Goal: Task Accomplishment & Management: Manage account settings

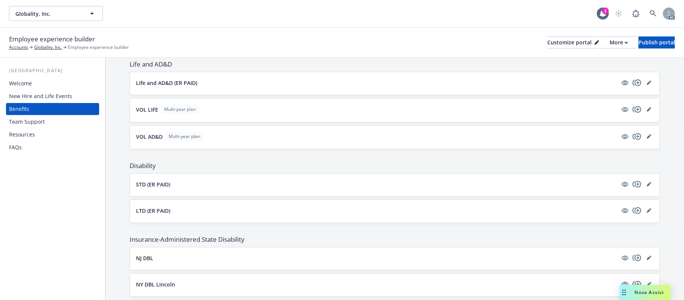
scroll to position [352, 0]
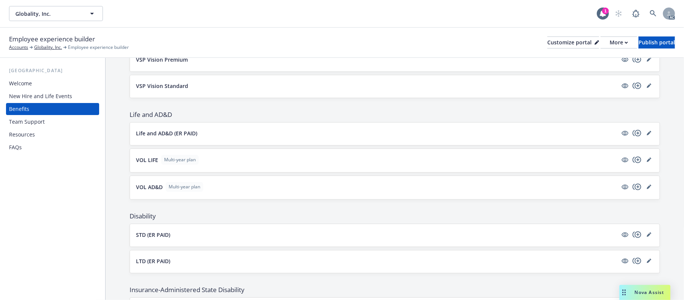
click at [244, 137] on button "Life and AD&D (ER PAID)" at bounding box center [377, 133] width 482 height 8
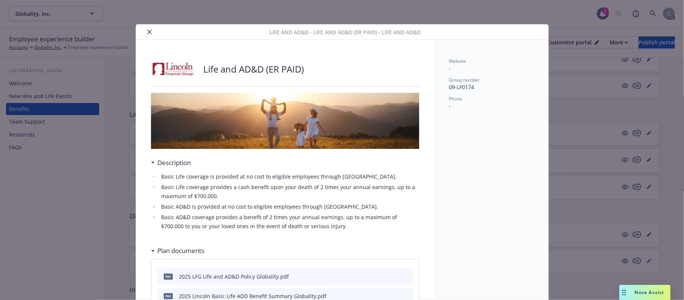
click at [147, 30] on icon "close" at bounding box center [149, 32] width 5 height 5
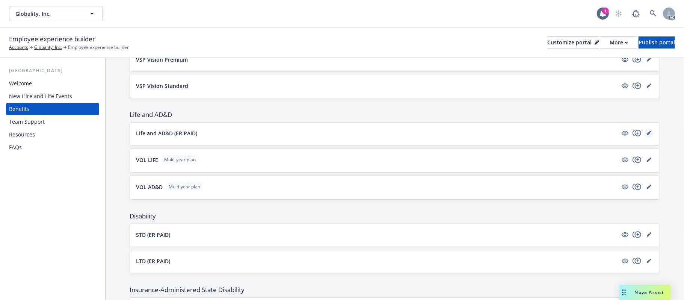
click at [647, 134] on icon "editPencil" at bounding box center [649, 133] width 5 height 5
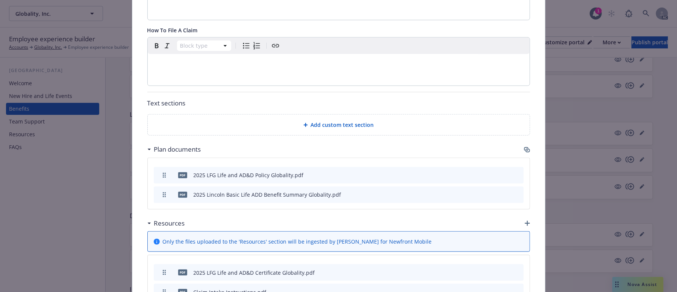
scroll to position [423, 0]
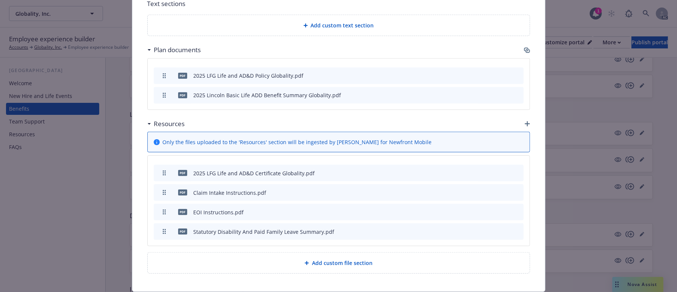
click at [524, 50] on icon "button" at bounding box center [526, 50] width 5 height 4
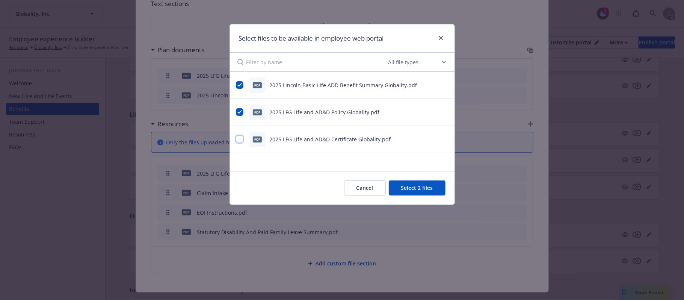
click at [240, 139] on input "checkbox" at bounding box center [240, 139] width 8 height 8
checkbox input "true"
click at [240, 113] on input "checkbox" at bounding box center [240, 112] width 8 height 8
checkbox input "false"
click at [412, 189] on button "Select 2 files" at bounding box center [417, 187] width 57 height 15
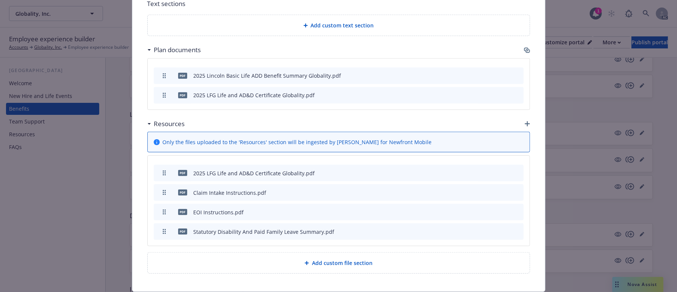
click at [514, 174] on icon "archive file" at bounding box center [516, 173] width 5 height 6
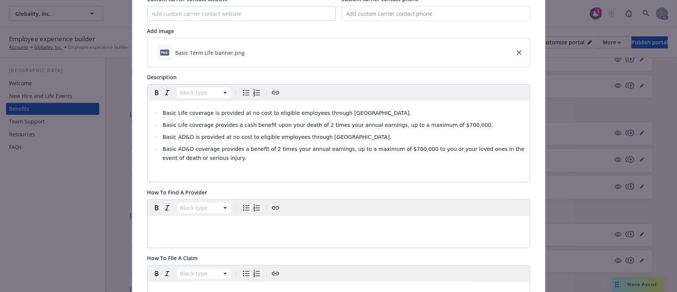
scroll to position [23, 0]
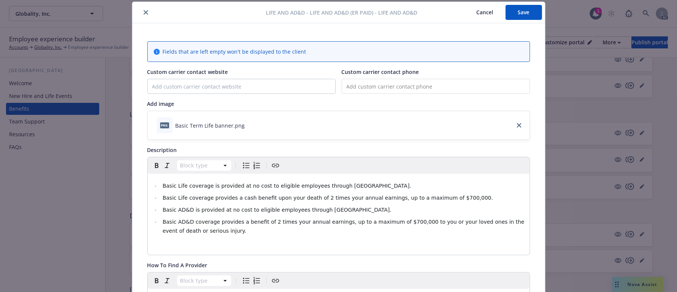
click at [523, 17] on button "Save" at bounding box center [523, 12] width 36 height 15
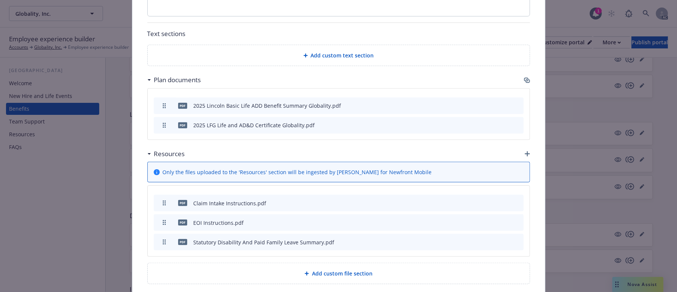
scroll to position [430, 0]
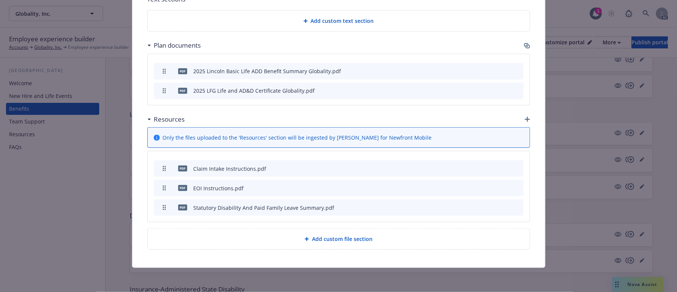
click at [514, 205] on icon "archive file" at bounding box center [517, 207] width 6 height 6
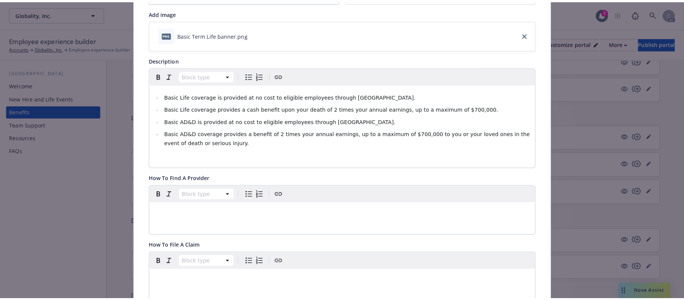
scroll to position [10, 0]
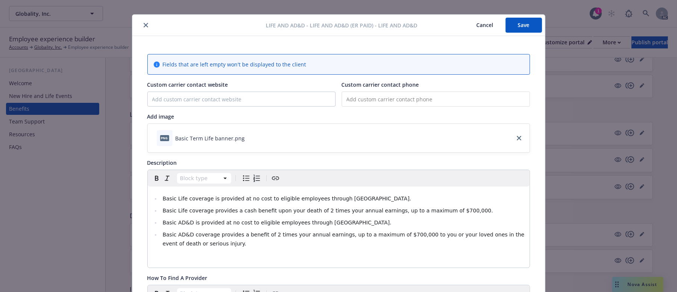
click at [526, 23] on button "Save" at bounding box center [523, 25] width 36 height 15
click at [519, 29] on button "Save" at bounding box center [523, 25] width 36 height 15
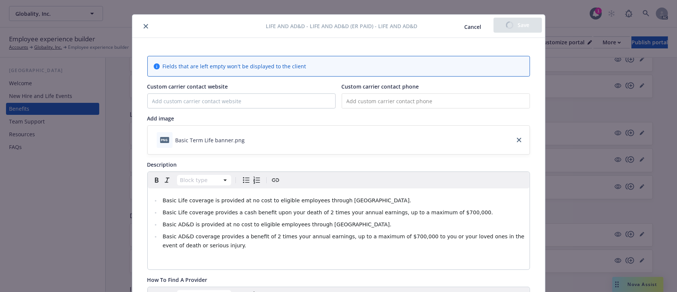
click at [469, 27] on button "Cancel" at bounding box center [472, 27] width 41 height 15
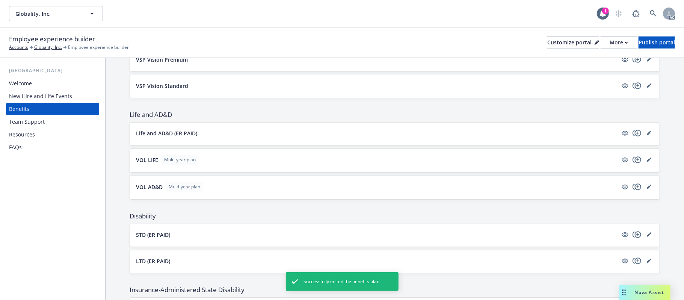
click at [229, 165] on button "VOL LIFE Multi-year plan" at bounding box center [377, 160] width 482 height 10
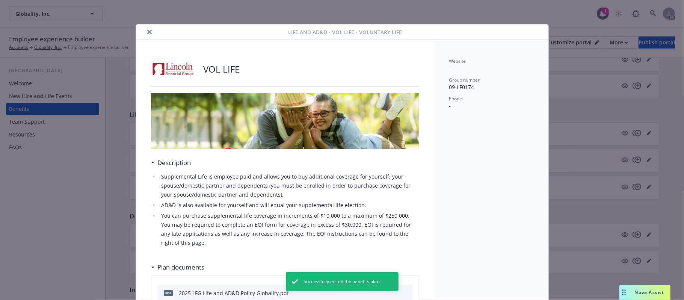
click at [146, 35] on button "close" at bounding box center [149, 31] width 9 height 9
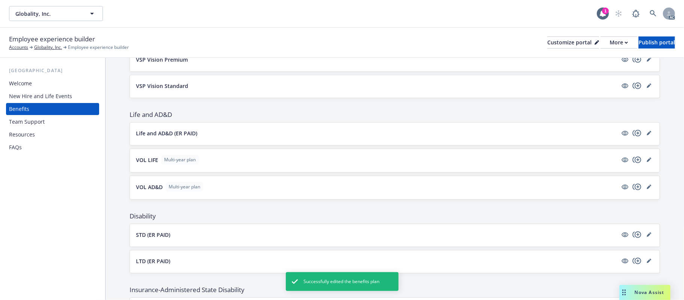
drag, startPoint x: 643, startPoint y: 162, endPoint x: 624, endPoint y: 164, distance: 19.3
click at [647, 162] on icon "editPencil" at bounding box center [649, 159] width 5 height 5
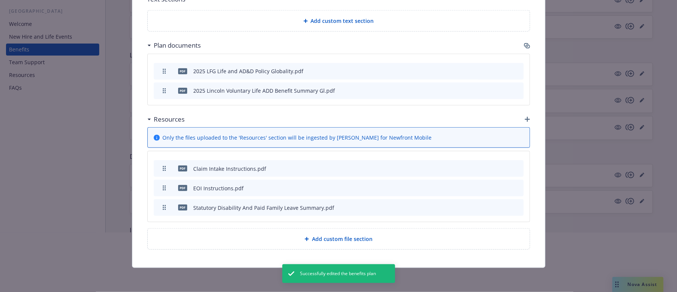
scroll to position [51, 0]
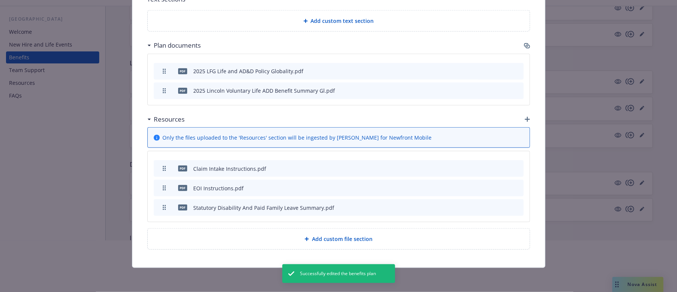
click at [525, 45] on icon "button" at bounding box center [527, 47] width 5 height 4
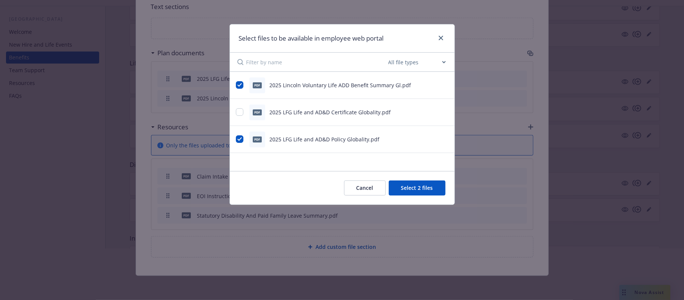
click at [233, 112] on div "pdf 2025 LFG Life and AD&D Certificate Globality.pdf" at bounding box center [342, 112] width 225 height 27
click at [238, 140] on input "checkbox" at bounding box center [240, 139] width 8 height 8
checkbox input "false"
click at [238, 109] on input "checkbox" at bounding box center [240, 112] width 8 height 8
checkbox input "true"
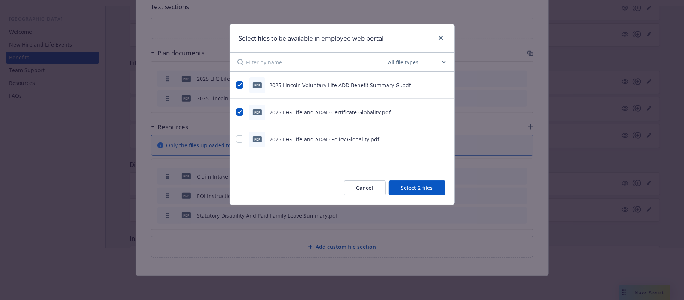
click at [415, 188] on button "Select 2 files" at bounding box center [417, 187] width 57 height 15
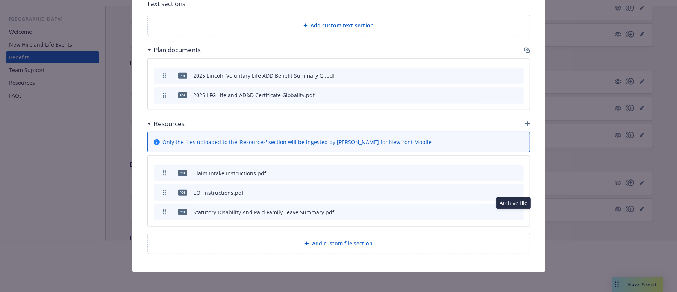
click at [514, 215] on icon "archive file" at bounding box center [516, 212] width 5 height 6
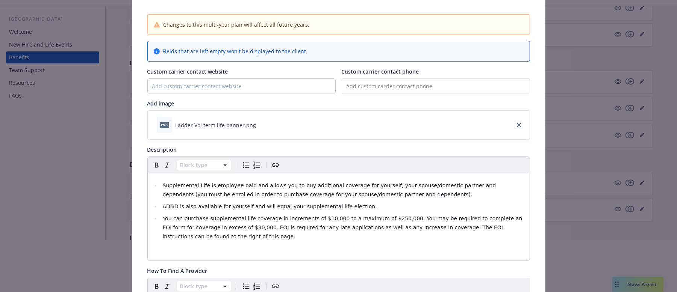
scroll to position [0, 0]
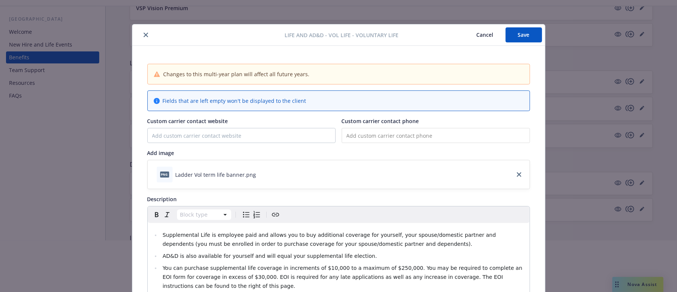
click at [506, 35] on button "Save" at bounding box center [523, 34] width 36 height 15
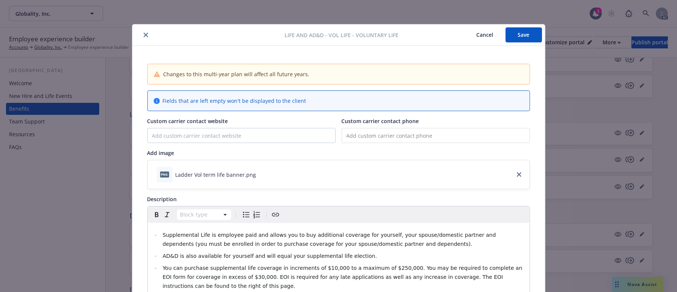
click at [509, 35] on button "Save" at bounding box center [523, 34] width 36 height 15
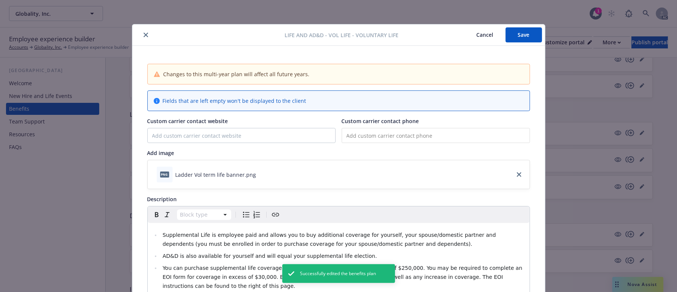
click at [467, 37] on button "Cancel" at bounding box center [484, 34] width 41 height 15
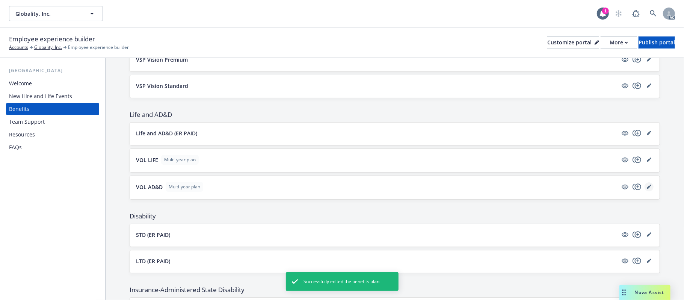
click at [645, 191] on link "editPencil" at bounding box center [649, 186] width 9 height 9
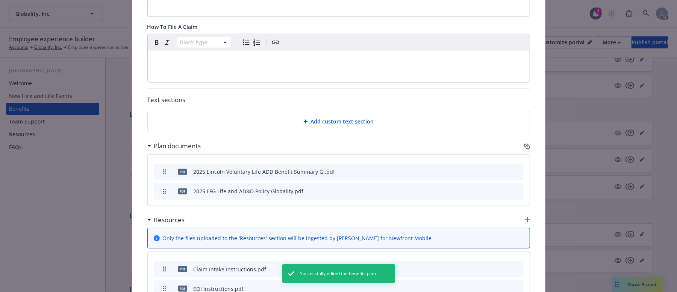
scroll to position [423, 0]
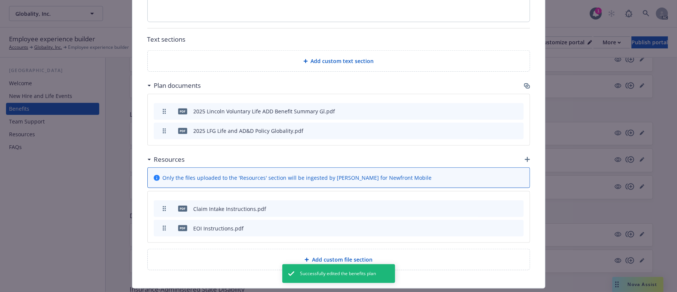
click at [524, 83] on icon "button" at bounding box center [527, 86] width 6 height 6
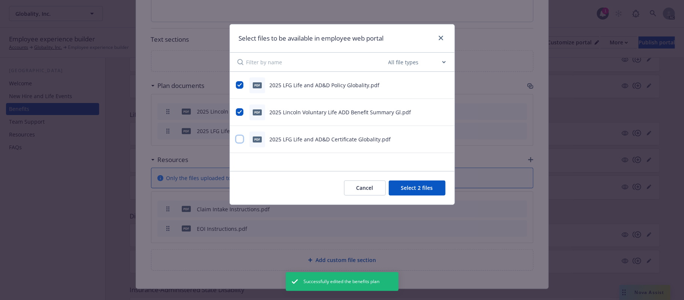
click at [240, 140] on input "checkbox" at bounding box center [240, 139] width 8 height 8
checkbox input "true"
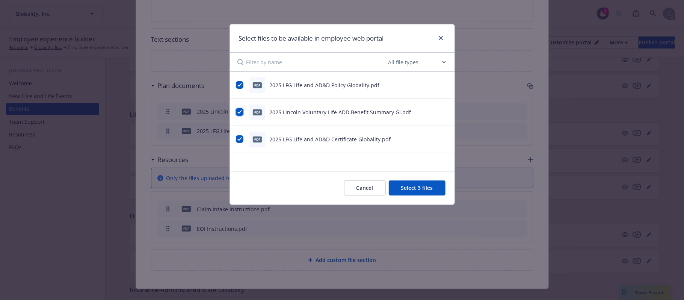
click at [239, 113] on input "checkbox" at bounding box center [240, 112] width 8 height 8
click at [242, 113] on input "checkbox" at bounding box center [240, 112] width 8 height 8
checkbox input "true"
click at [241, 86] on input "checkbox" at bounding box center [240, 85] width 8 height 8
checkbox input "false"
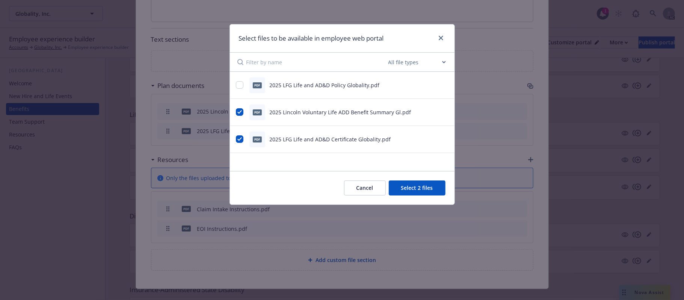
click at [412, 189] on button "Select 2 files" at bounding box center [417, 187] width 57 height 15
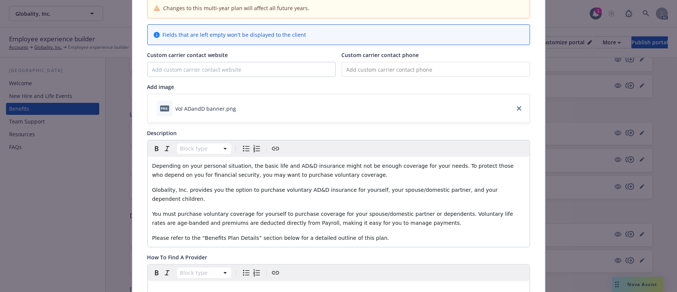
scroll to position [0, 0]
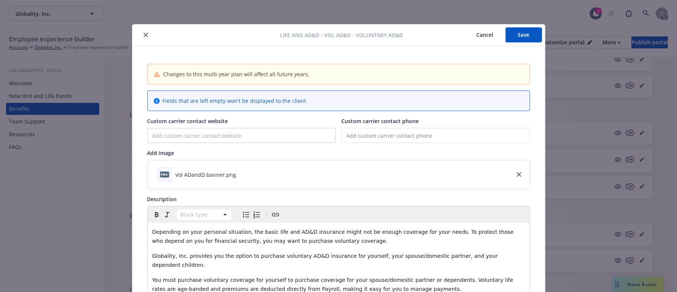
click at [524, 36] on button "Save" at bounding box center [523, 34] width 36 height 15
drag, startPoint x: 526, startPoint y: 35, endPoint x: 497, endPoint y: 35, distance: 29.3
click at [525, 34] on button "Save" at bounding box center [523, 34] width 36 height 15
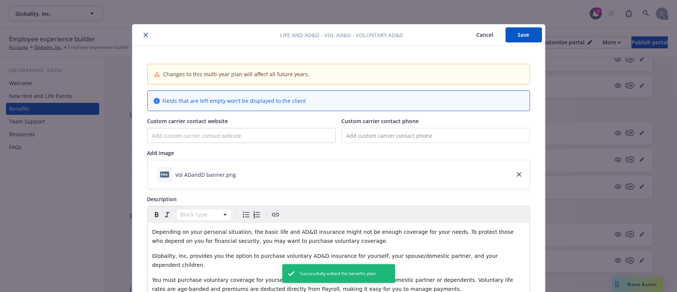
click at [476, 35] on button "Cancel" at bounding box center [484, 34] width 41 height 15
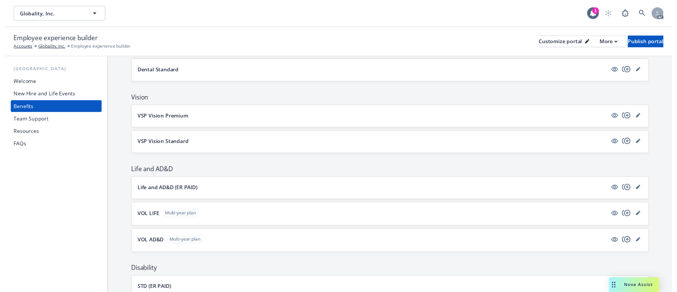
scroll to position [351, 0]
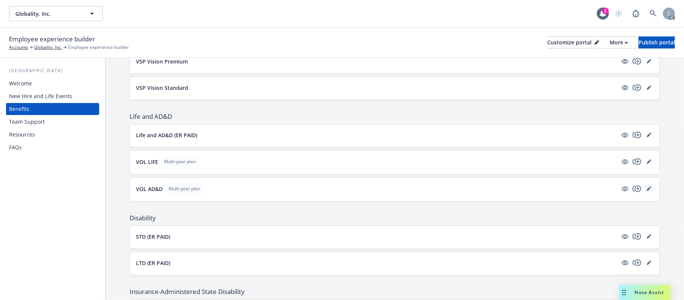
click at [647, 191] on icon "editPencil" at bounding box center [649, 188] width 5 height 5
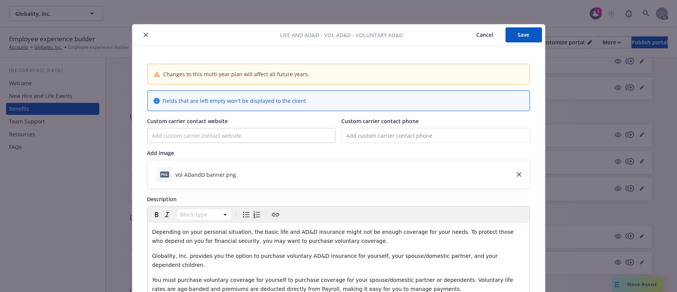
click at [485, 34] on button "Cancel" at bounding box center [484, 34] width 41 height 15
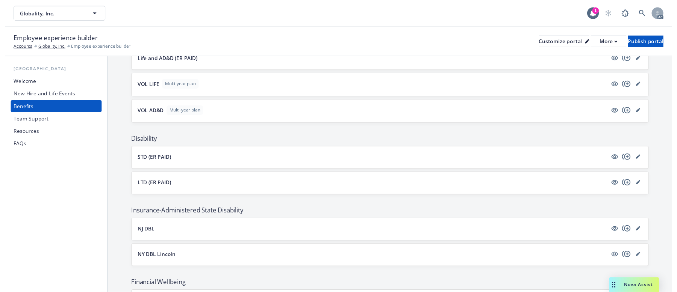
scroll to position [451, 0]
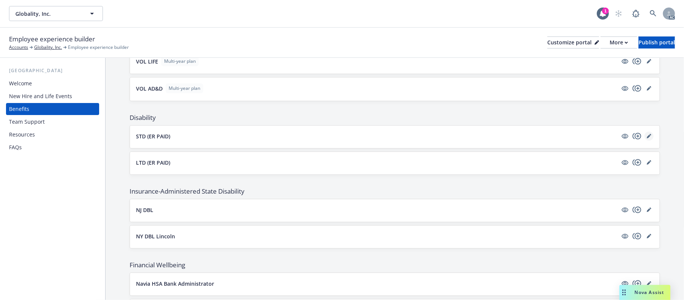
click at [647, 138] on icon "editPencil" at bounding box center [649, 136] width 5 height 5
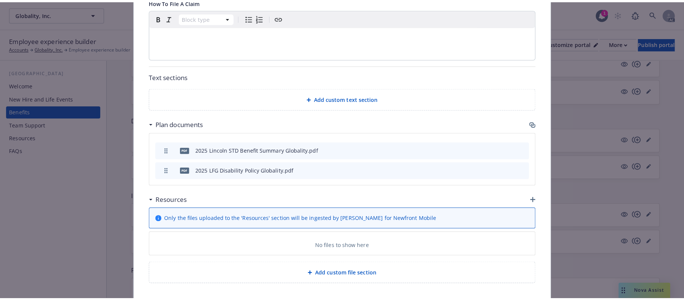
scroll to position [376, 0]
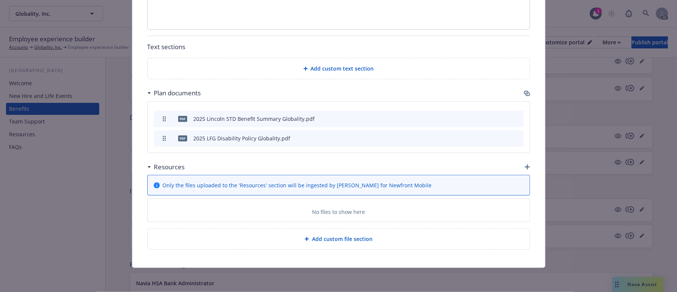
click at [524, 91] on icon "button" at bounding box center [527, 94] width 6 height 6
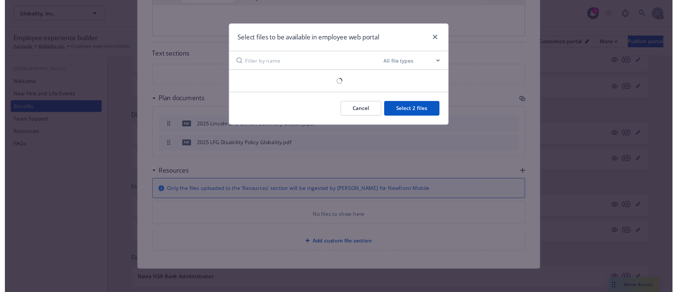
scroll to position [369, 0]
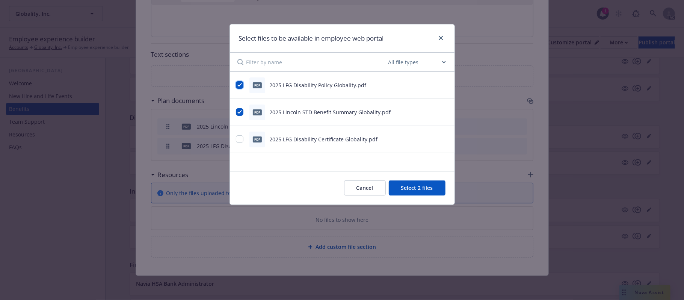
click at [240, 86] on input "checkbox" at bounding box center [240, 85] width 8 height 8
checkbox input "false"
click at [242, 140] on input "checkbox" at bounding box center [240, 139] width 8 height 8
checkbox input "true"
click at [419, 189] on button "Select 2 files" at bounding box center [417, 187] width 57 height 15
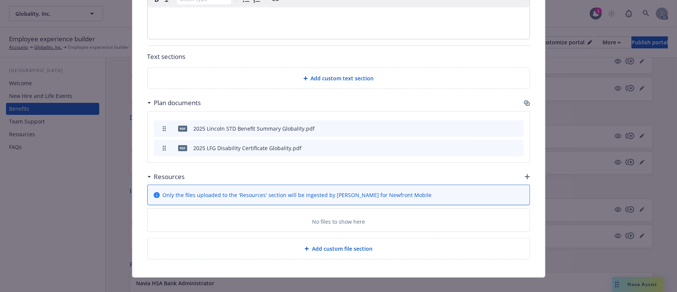
scroll to position [376, 0]
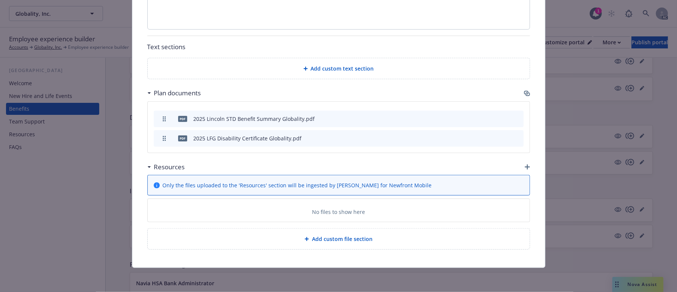
click at [524, 165] on icon "button" at bounding box center [526, 167] width 5 height 5
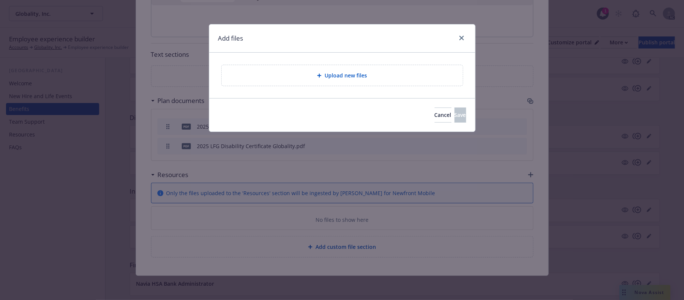
click at [352, 76] on span "Upload new files" at bounding box center [346, 75] width 42 height 8
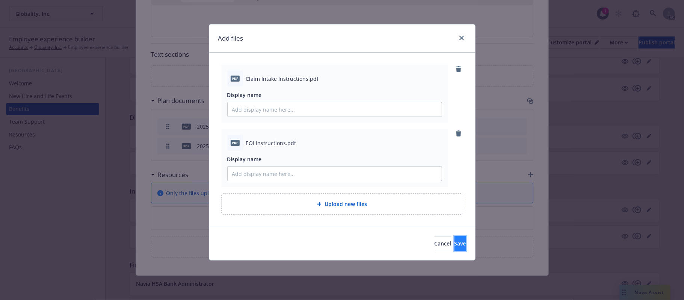
click at [457, 244] on button "Save" at bounding box center [461, 243] width 12 height 15
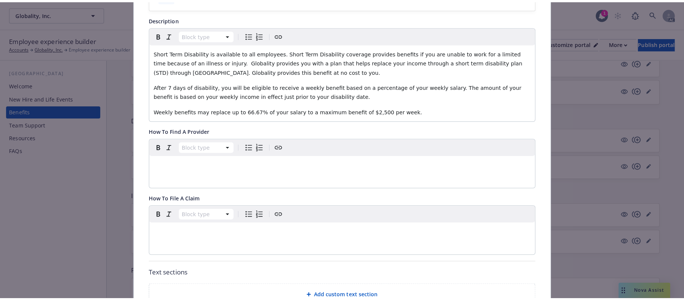
scroll to position [0, 0]
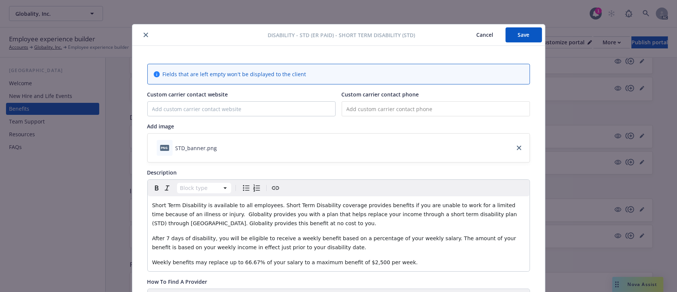
click at [524, 38] on button "Save" at bounding box center [523, 34] width 36 height 15
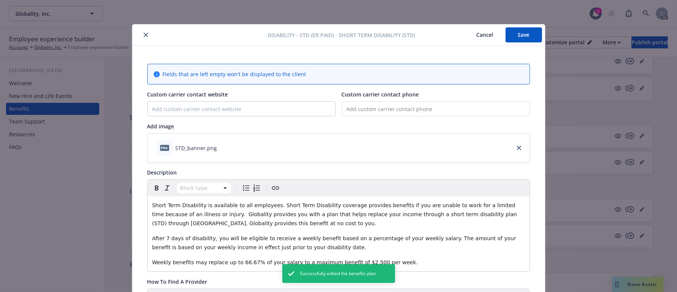
click at [478, 32] on button "Cancel" at bounding box center [484, 34] width 41 height 15
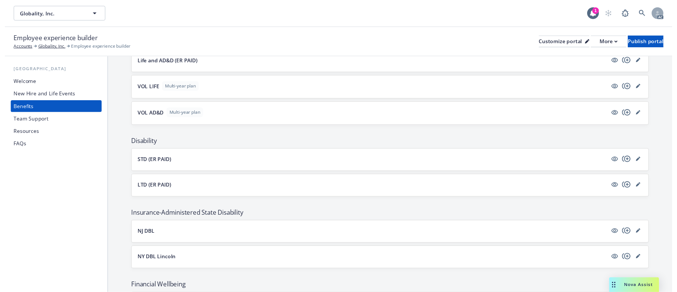
scroll to position [400, 0]
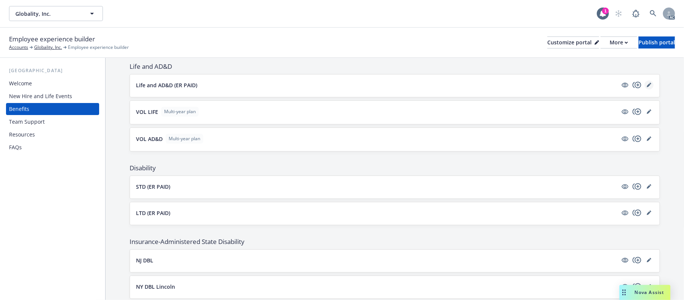
click at [647, 87] on icon "editPencil" at bounding box center [649, 85] width 5 height 5
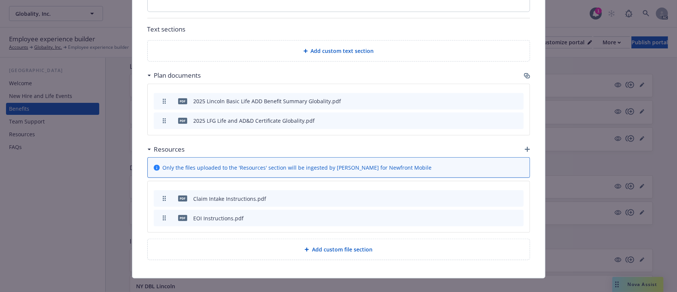
scroll to position [411, 0]
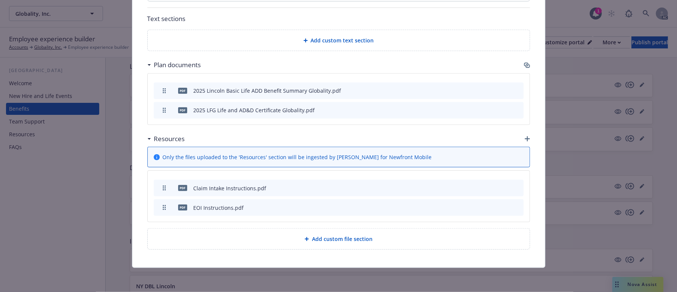
click at [501, 206] on icon "preview file" at bounding box center [504, 207] width 7 height 5
click at [514, 186] on icon "archive file" at bounding box center [516, 188] width 5 height 6
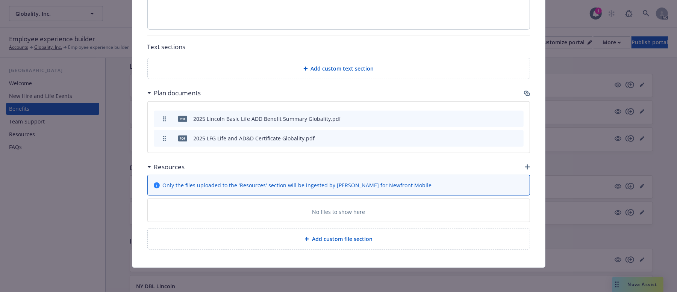
scroll to position [391, 0]
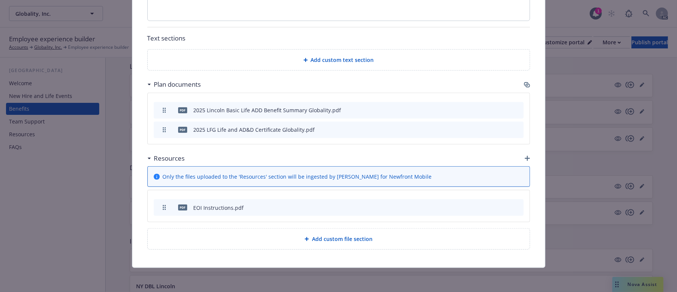
click at [514, 206] on icon "archive file" at bounding box center [517, 207] width 6 height 6
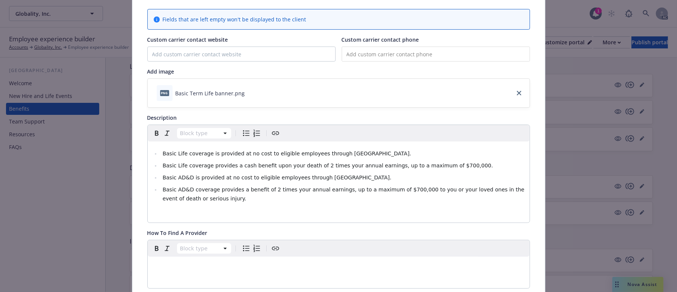
scroll to position [0, 0]
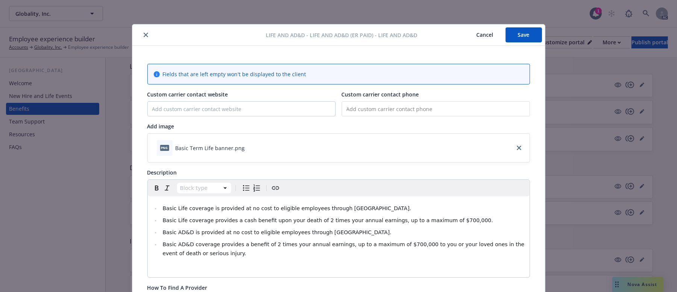
click at [514, 35] on button "Save" at bounding box center [523, 34] width 36 height 15
click at [474, 34] on button "Cancel" at bounding box center [484, 34] width 41 height 15
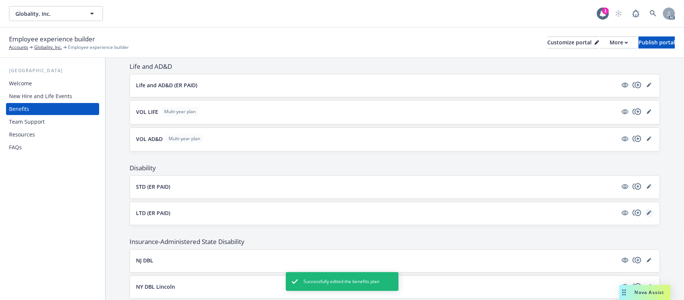
click at [645, 216] on link "editPencil" at bounding box center [649, 212] width 9 height 9
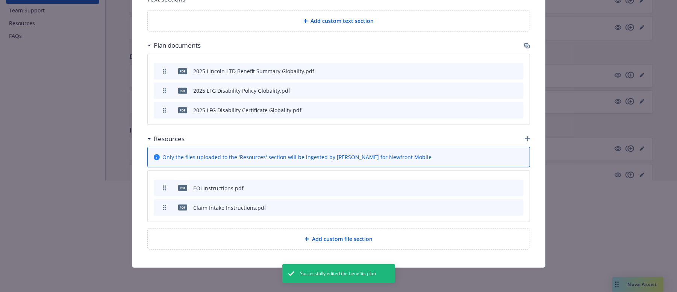
scroll to position [152, 0]
click at [513, 187] on div at bounding box center [338, 172] width 677 height 48
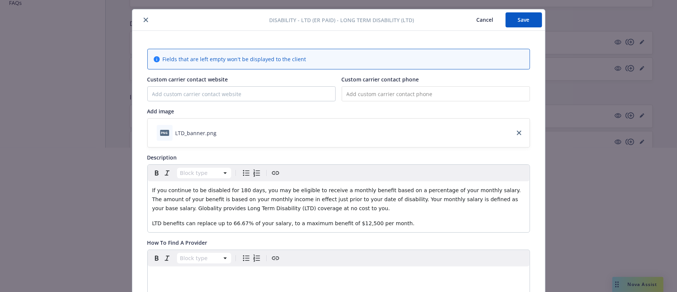
scroll to position [0, 0]
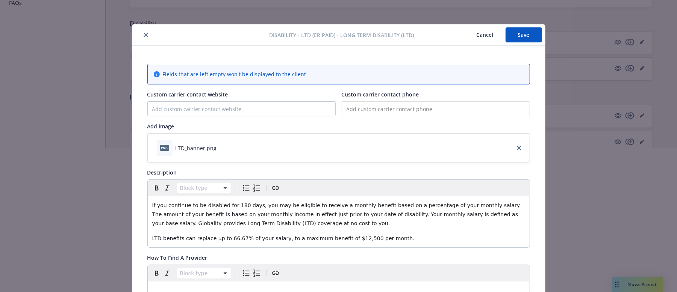
click at [144, 36] on icon "close" at bounding box center [146, 35] width 5 height 5
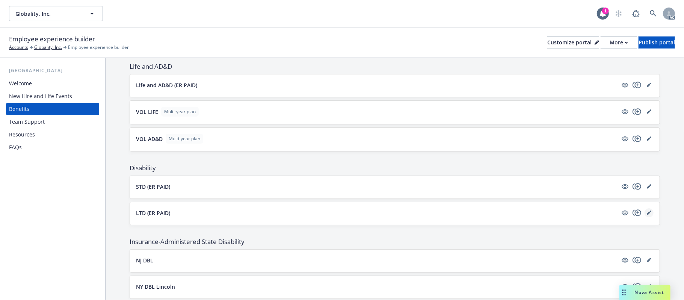
click at [650, 212] on icon "editPencil" at bounding box center [651, 211] width 2 height 2
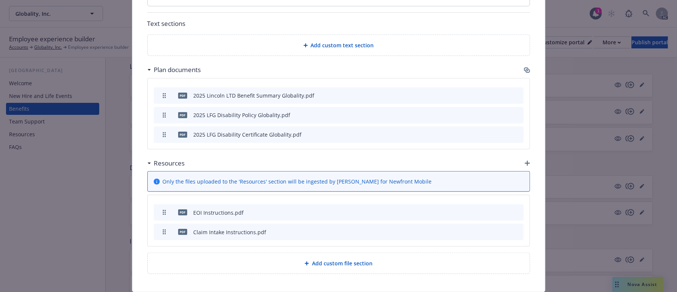
scroll to position [400, 0]
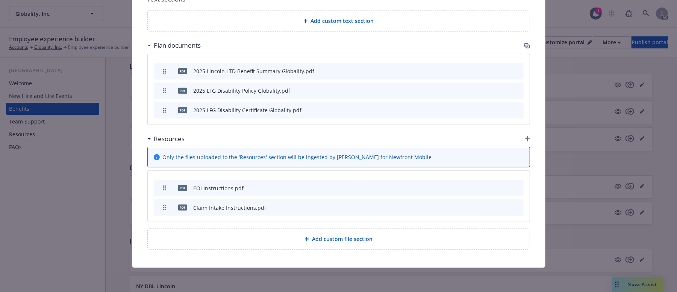
click at [514, 206] on icon "archive file" at bounding box center [516, 207] width 5 height 6
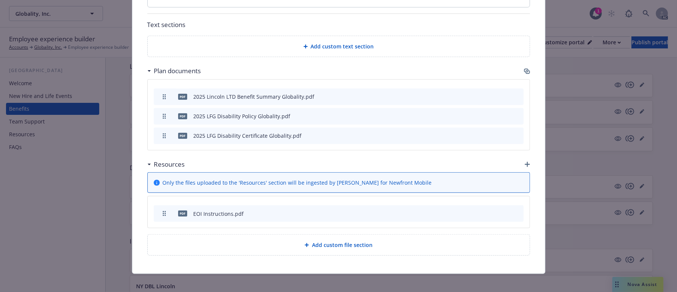
scroll to position [381, 0]
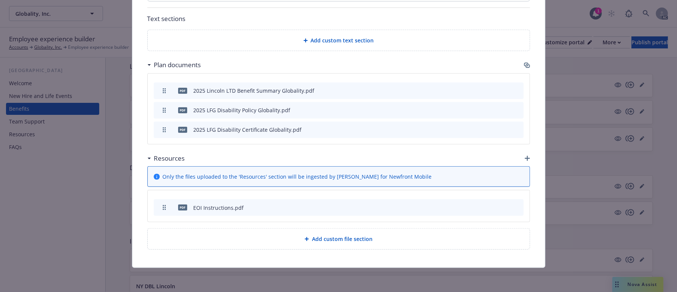
click at [514, 206] on icon "archive file" at bounding box center [516, 207] width 5 height 6
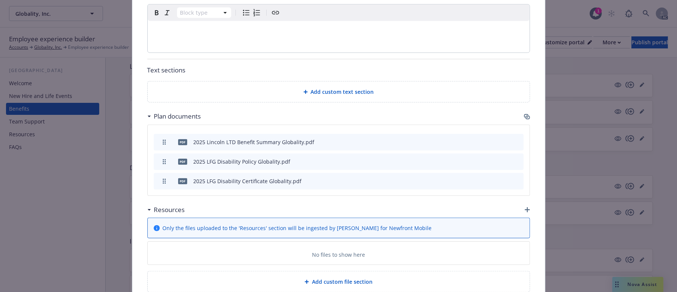
scroll to position [272, 0]
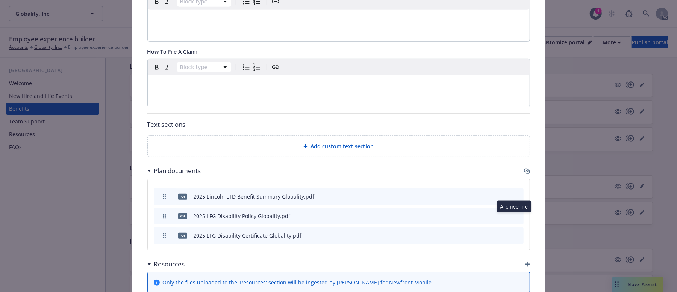
click at [514, 217] on icon "archive file" at bounding box center [516, 216] width 5 height 6
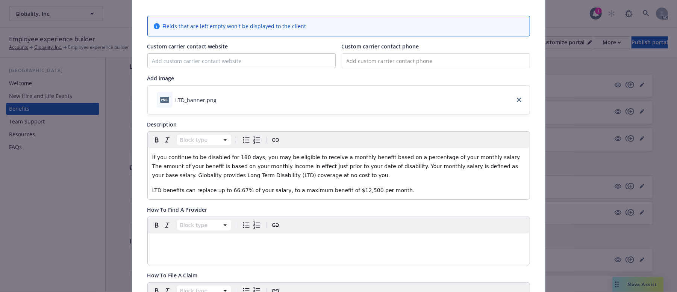
scroll to position [0, 0]
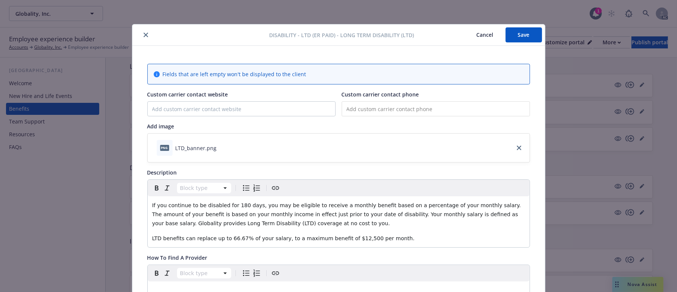
click at [527, 36] on button "Save" at bounding box center [523, 34] width 36 height 15
click at [477, 35] on button "Cancel" at bounding box center [484, 34] width 41 height 15
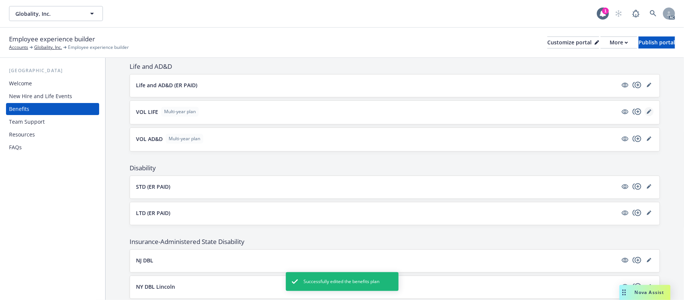
click at [647, 114] on icon "editPencil" at bounding box center [649, 112] width 4 height 4
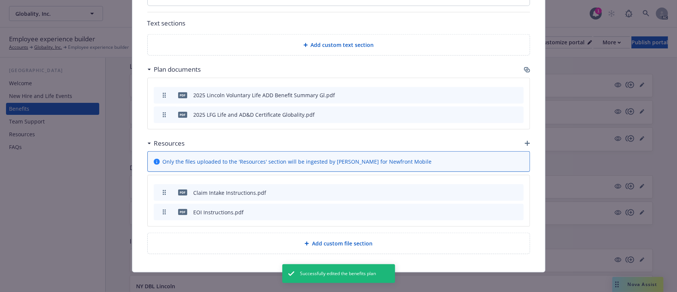
scroll to position [444, 0]
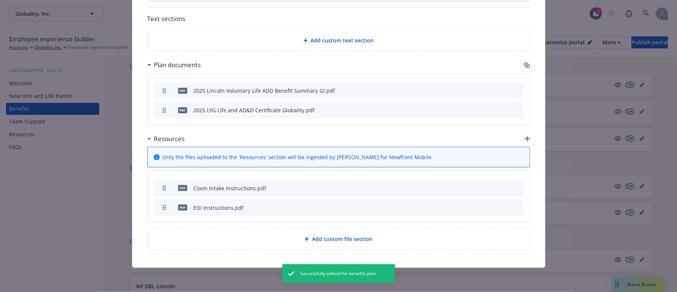
click at [514, 207] on icon "archive file" at bounding box center [516, 207] width 5 height 6
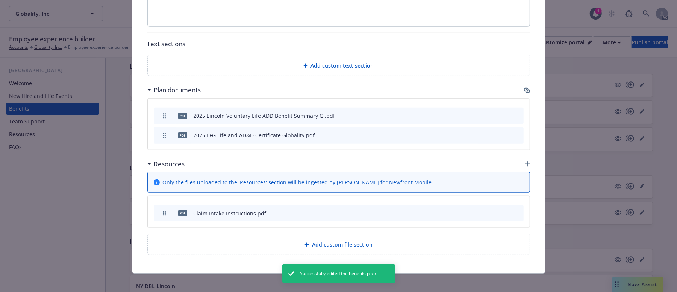
scroll to position [424, 0]
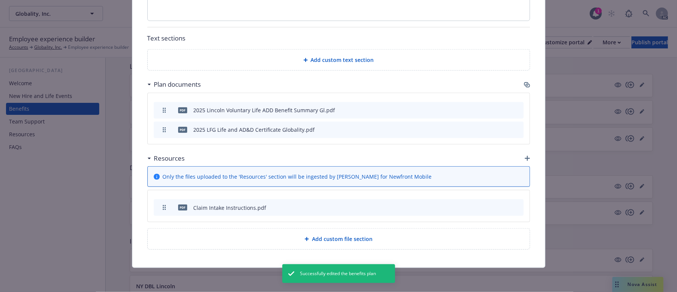
click at [514, 204] on icon "archive file" at bounding box center [516, 207] width 5 height 6
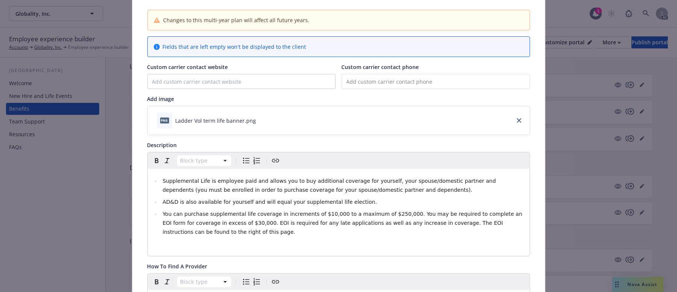
scroll to position [0, 0]
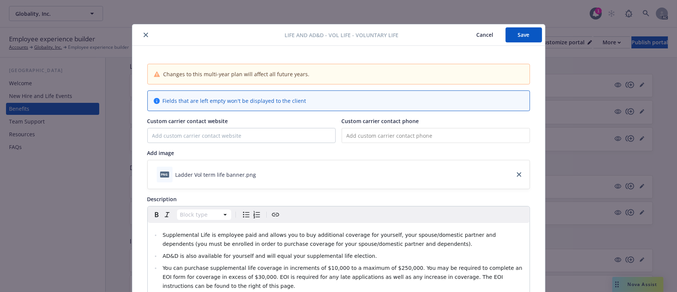
click at [526, 33] on button "Save" at bounding box center [523, 34] width 36 height 15
click at [479, 35] on button "Cancel" at bounding box center [484, 34] width 41 height 15
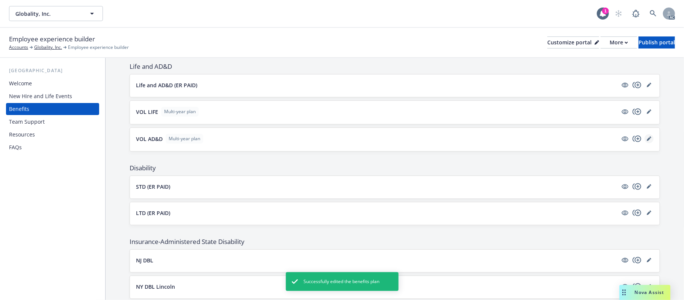
click at [645, 138] on link "editPencil" at bounding box center [649, 138] width 9 height 9
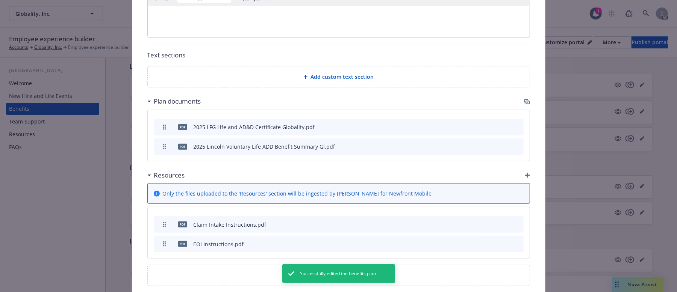
scroll to position [438, 0]
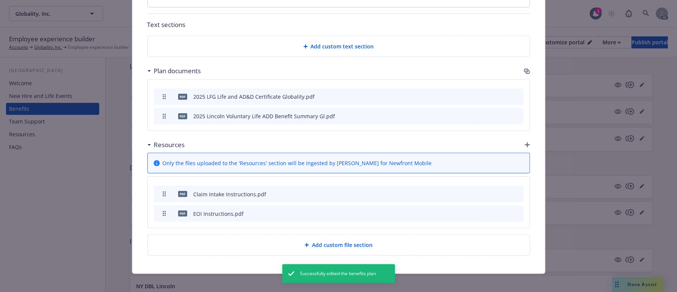
click at [514, 191] on icon "archive file" at bounding box center [517, 194] width 6 height 6
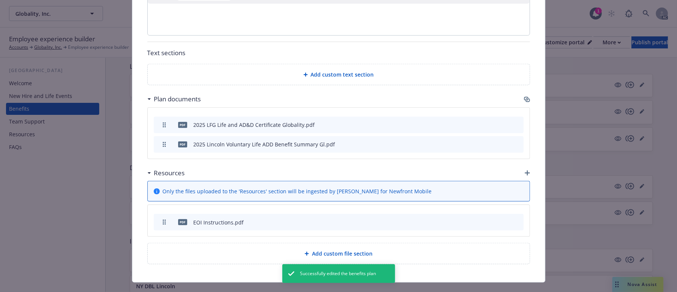
scroll to position [418, 0]
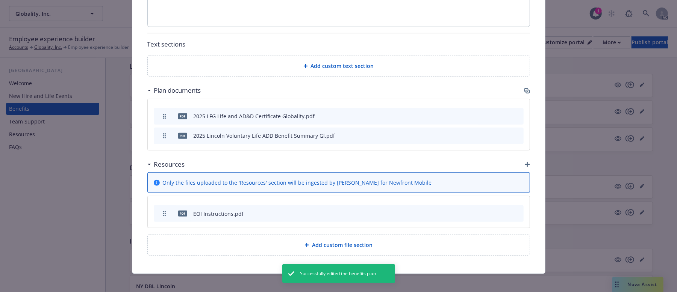
click at [515, 210] on icon "archive file" at bounding box center [517, 213] width 6 height 6
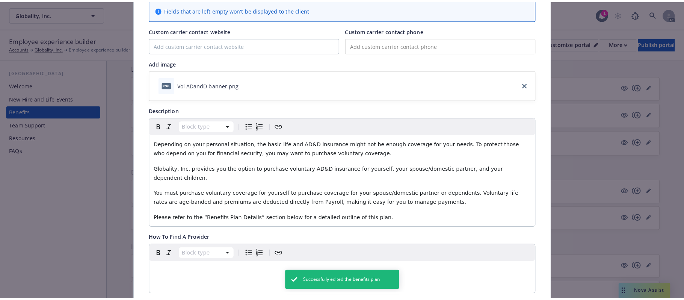
scroll to position [0, 0]
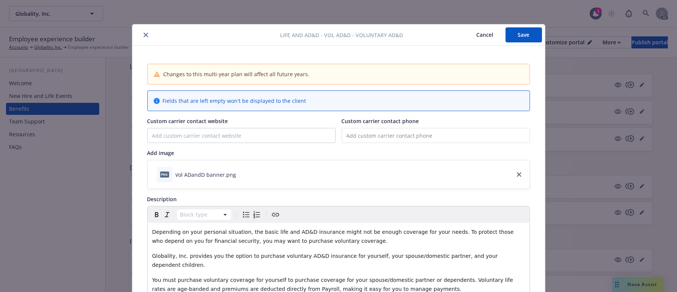
click at [525, 35] on button "Save" at bounding box center [523, 34] width 36 height 15
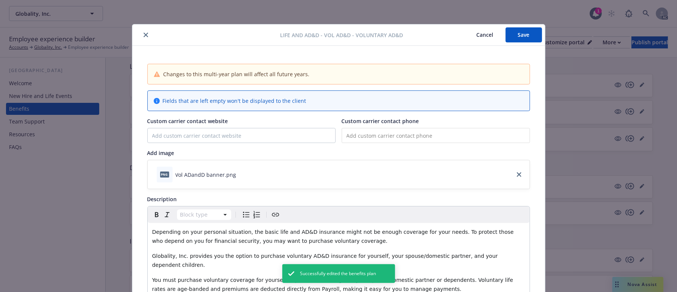
click at [481, 33] on button "Cancel" at bounding box center [484, 34] width 41 height 15
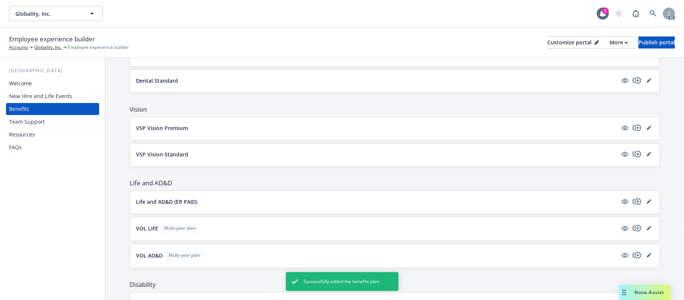
scroll to position [301, 0]
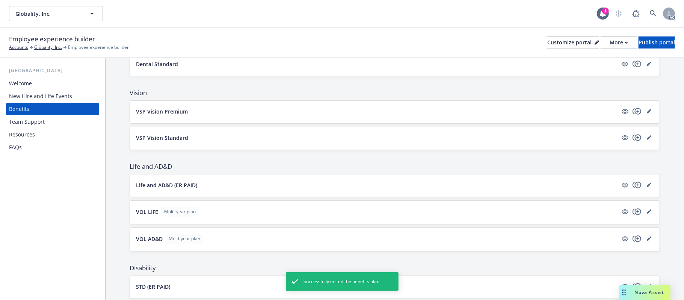
click at [352, 196] on div "Life and AD&D (ER PAID)" at bounding box center [395, 185] width 530 height 23
click at [447, 184] on button "Life and AD&D (ER PAID)" at bounding box center [377, 185] width 482 height 8
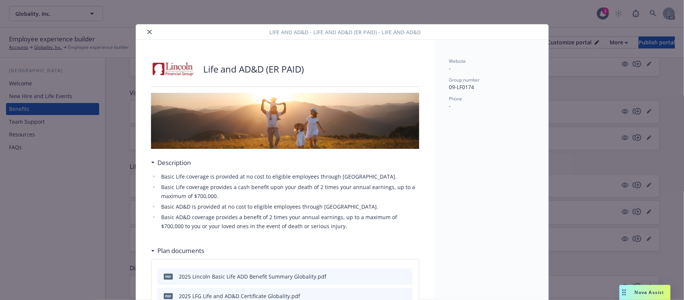
click at [147, 31] on icon "close" at bounding box center [149, 32] width 5 height 5
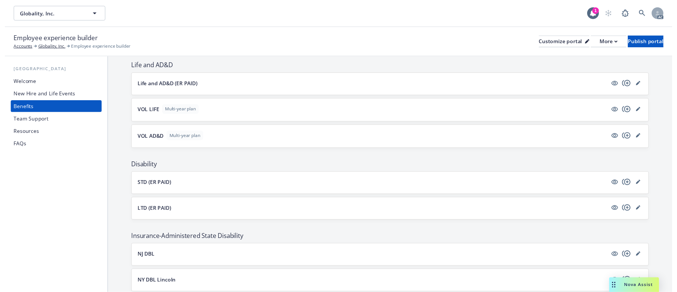
scroll to position [400, 0]
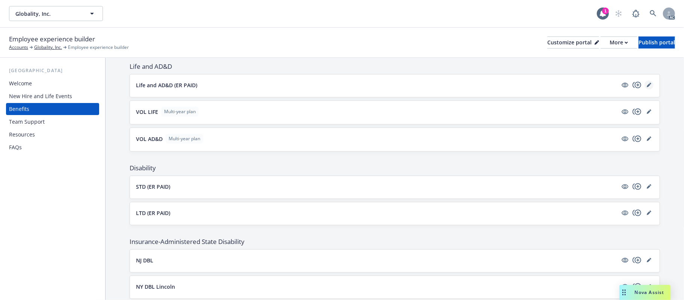
click at [650, 85] on icon "editPencil" at bounding box center [651, 84] width 2 height 2
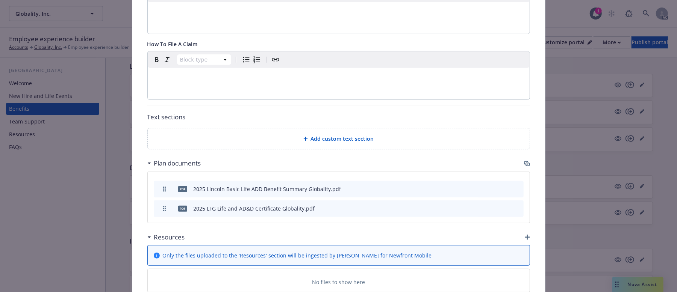
scroll to position [373, 0]
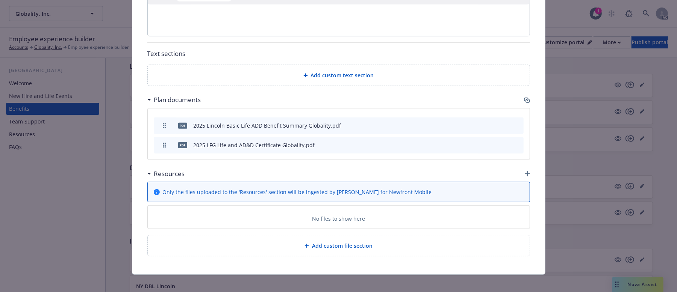
click at [525, 175] on icon "button" at bounding box center [526, 173] width 5 height 5
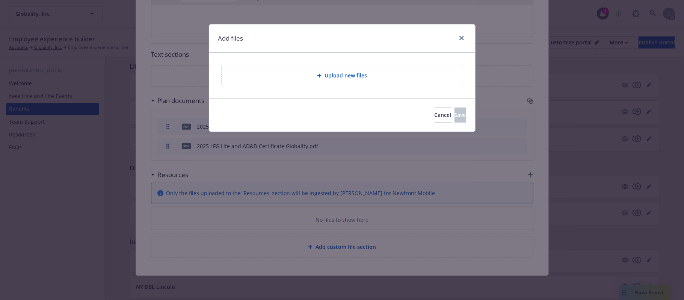
click at [377, 77] on div "Upload new files" at bounding box center [342, 75] width 229 height 9
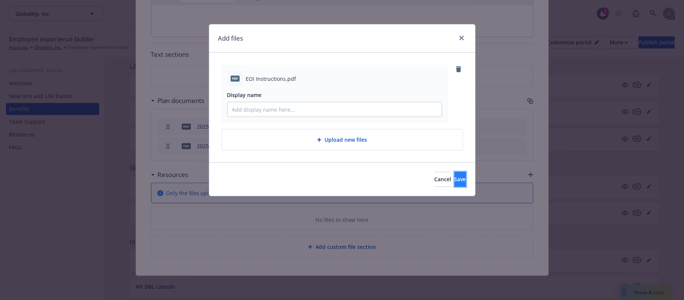
click at [458, 180] on button "Save" at bounding box center [461, 179] width 12 height 15
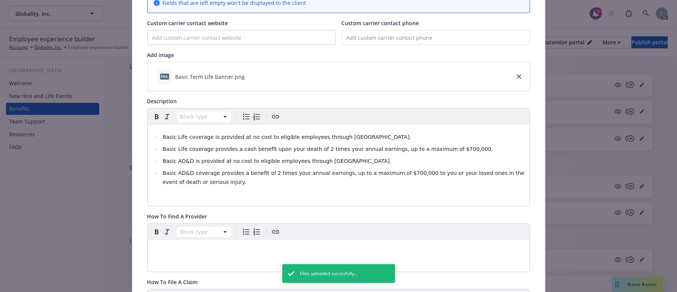
scroll to position [0, 0]
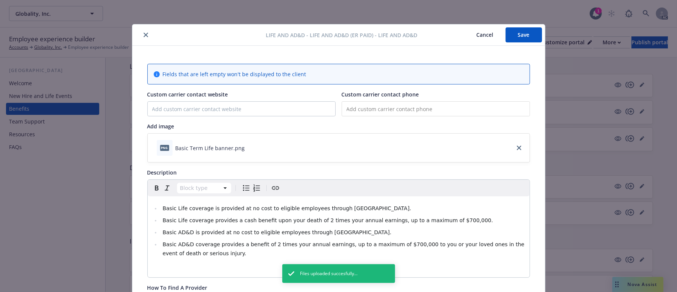
click at [521, 30] on button "Save" at bounding box center [523, 34] width 36 height 15
click at [477, 33] on button "Cancel" at bounding box center [484, 34] width 41 height 15
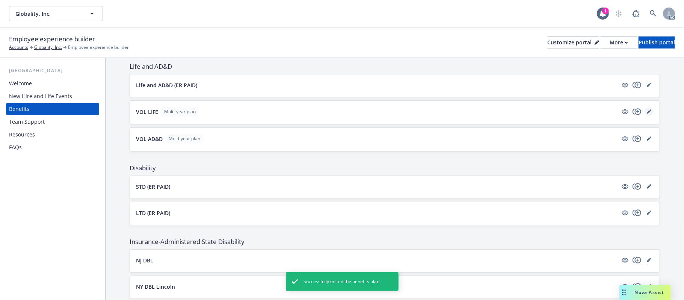
click at [650, 111] on icon "editPencil" at bounding box center [651, 110] width 2 height 2
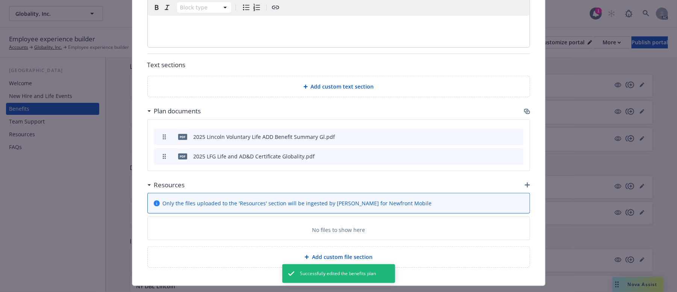
scroll to position [415, 0]
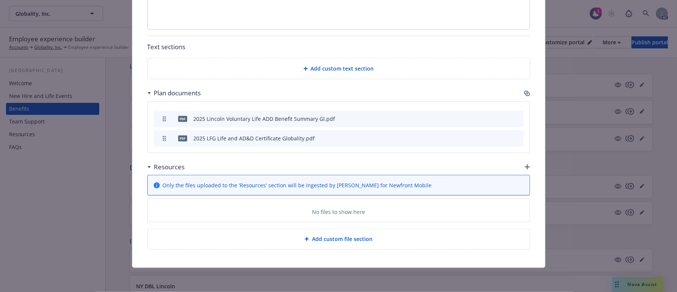
click at [524, 165] on icon "button" at bounding box center [526, 167] width 5 height 5
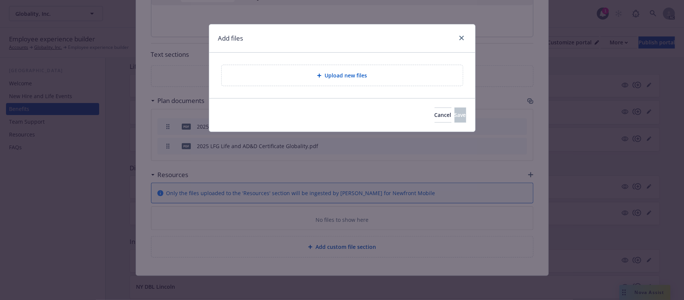
click at [338, 82] on div "Upload new files" at bounding box center [342, 75] width 241 height 21
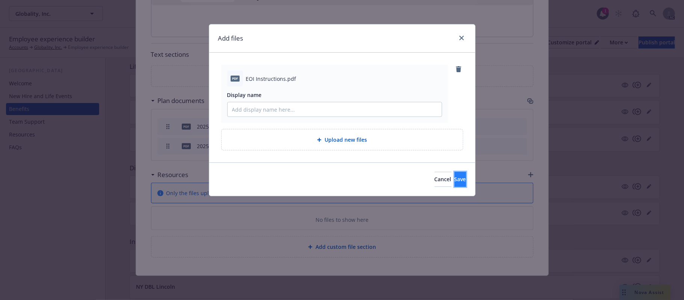
click at [455, 178] on span "Save" at bounding box center [461, 178] width 12 height 7
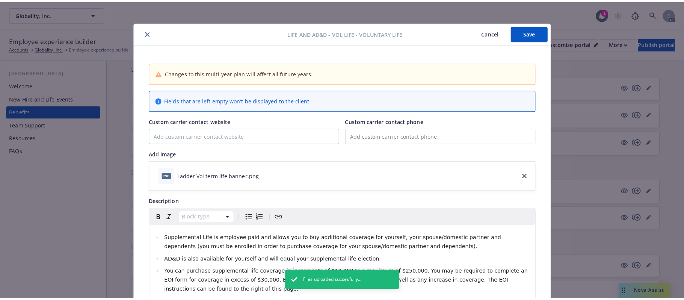
scroll to position [0, 0]
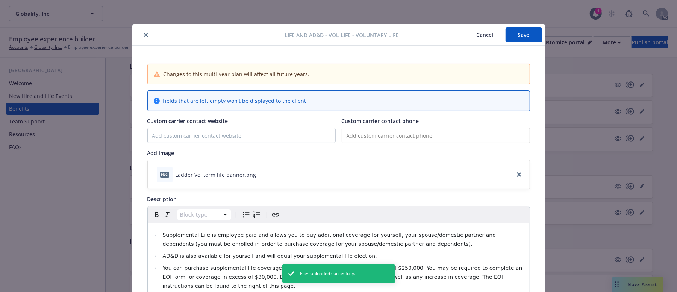
click at [517, 35] on button "Save" at bounding box center [523, 34] width 36 height 15
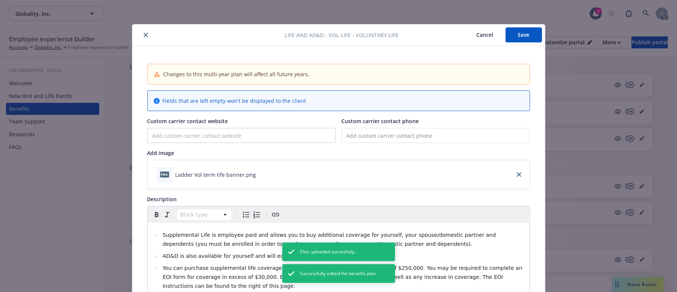
click at [479, 34] on button "Cancel" at bounding box center [484, 34] width 41 height 15
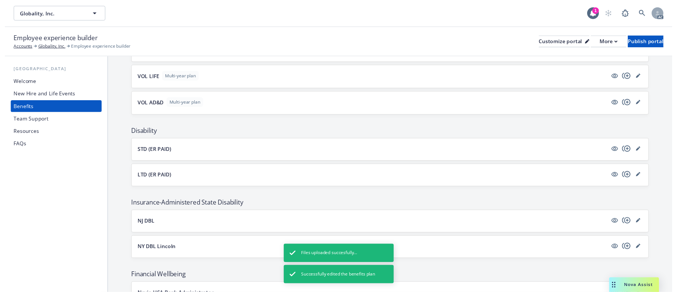
scroll to position [451, 0]
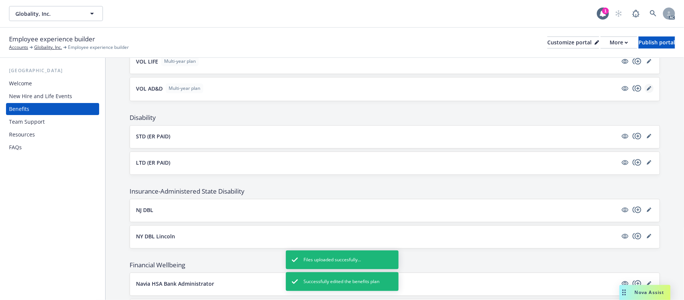
click at [645, 90] on link "editPencil" at bounding box center [649, 88] width 9 height 9
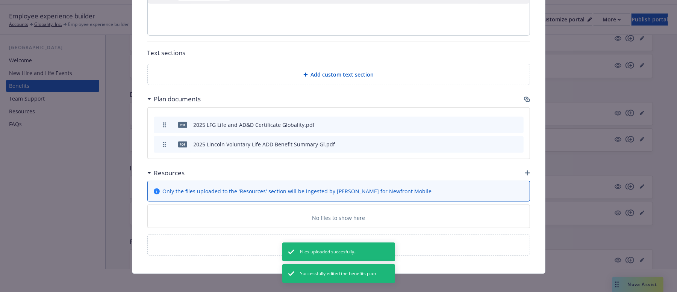
scroll to position [152, 0]
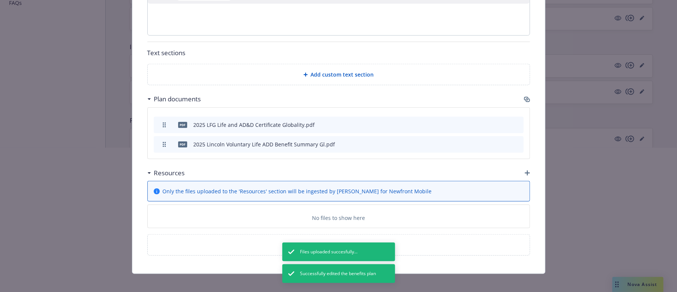
click at [525, 166] on div at bounding box center [338, 172] width 677 height 48
click at [524, 165] on div at bounding box center [338, 172] width 677 height 48
click at [522, 165] on div at bounding box center [338, 172] width 677 height 48
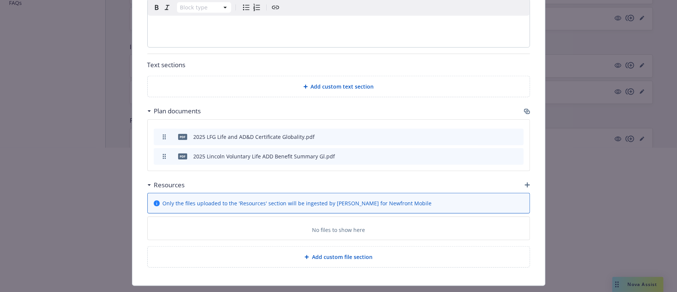
scroll to position [409, 0]
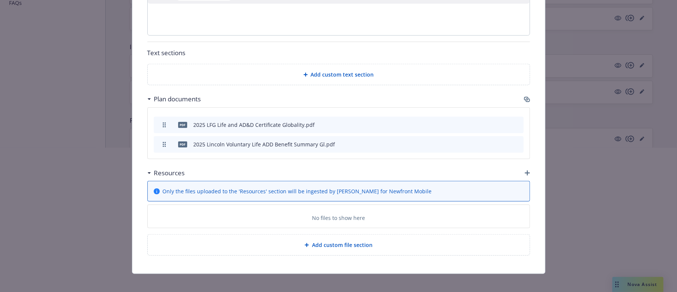
click at [521, 164] on div at bounding box center [338, 172] width 677 height 48
click at [359, 242] on div at bounding box center [338, 220] width 677 height 48
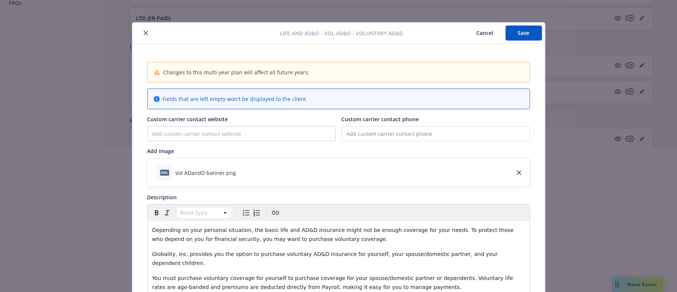
scroll to position [0, 0]
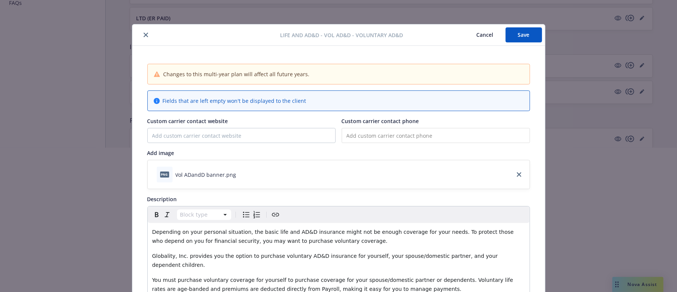
click at [470, 29] on button "Cancel" at bounding box center [484, 34] width 41 height 15
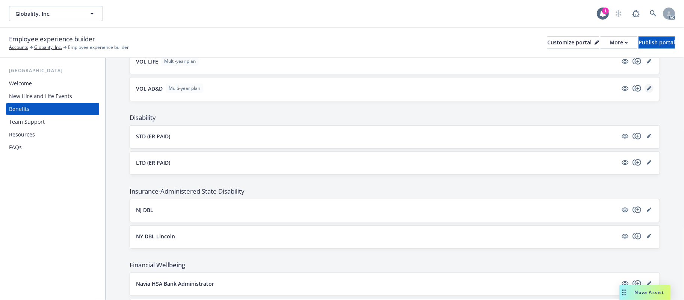
click at [647, 91] on icon "editPencil" at bounding box center [649, 88] width 5 height 5
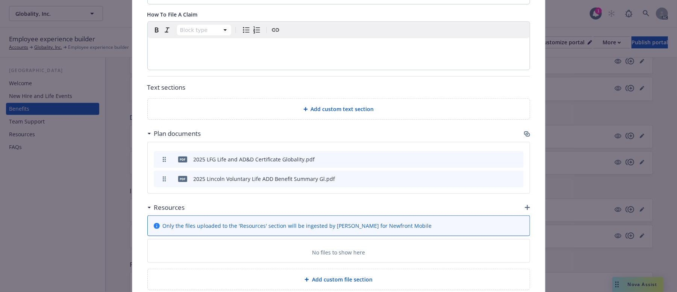
scroll to position [409, 0]
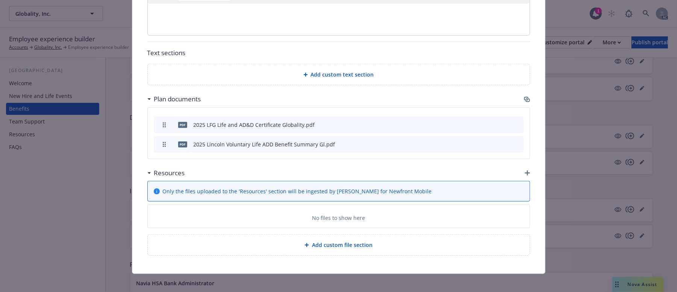
click at [524, 171] on icon "button" at bounding box center [526, 173] width 5 height 5
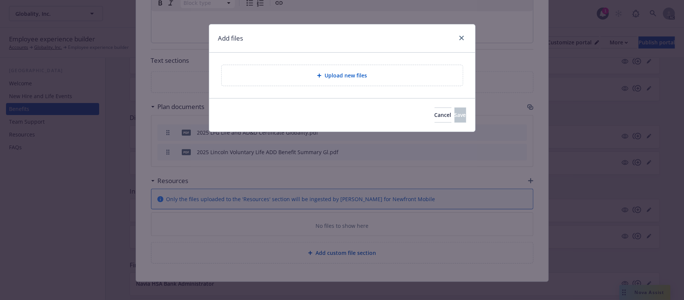
click at [405, 77] on div "Upload new files" at bounding box center [342, 75] width 229 height 9
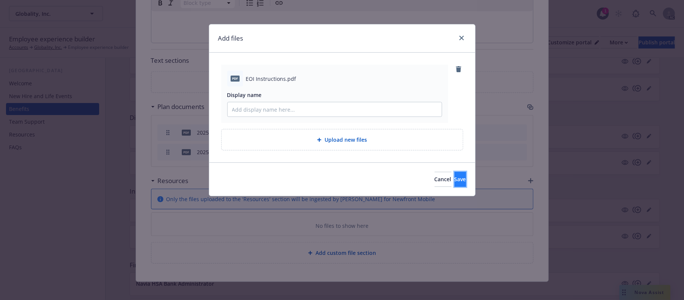
click at [455, 182] on span "Save" at bounding box center [461, 178] width 12 height 7
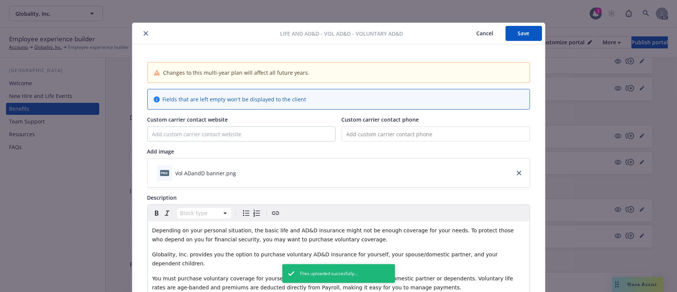
scroll to position [0, 0]
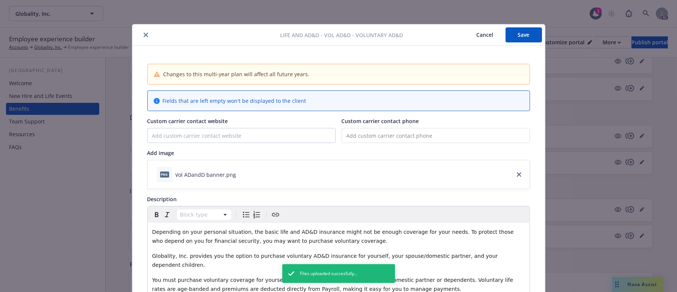
click at [518, 32] on button "Save" at bounding box center [523, 34] width 36 height 15
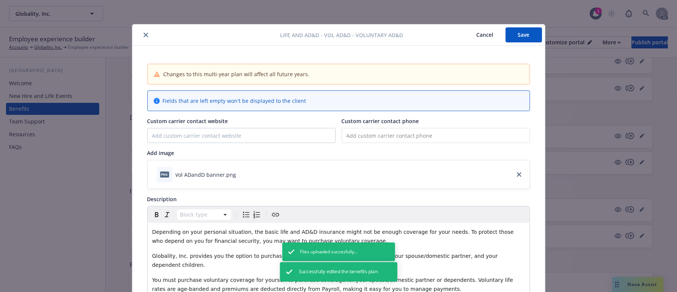
click at [480, 38] on button "Cancel" at bounding box center [484, 34] width 41 height 15
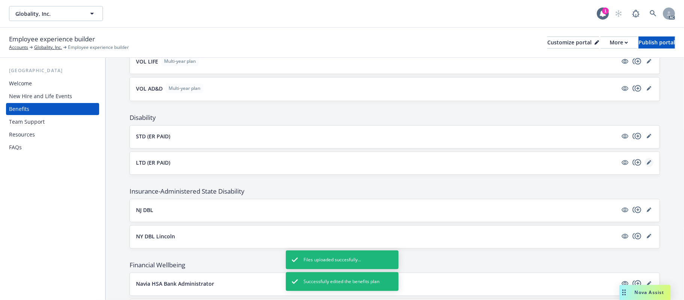
click at [645, 166] on link "editPencil" at bounding box center [649, 162] width 9 height 9
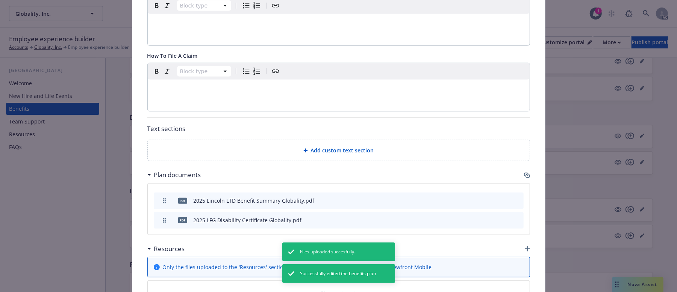
scroll to position [352, 0]
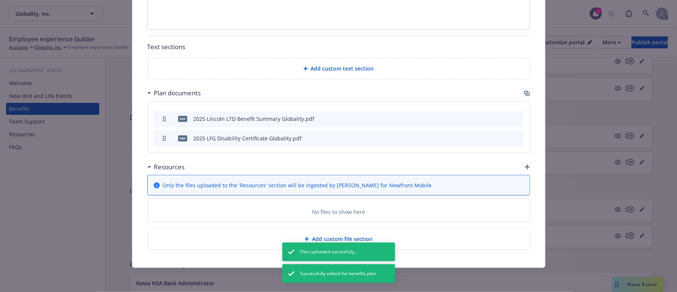
click at [524, 167] on icon "button" at bounding box center [526, 167] width 5 height 5
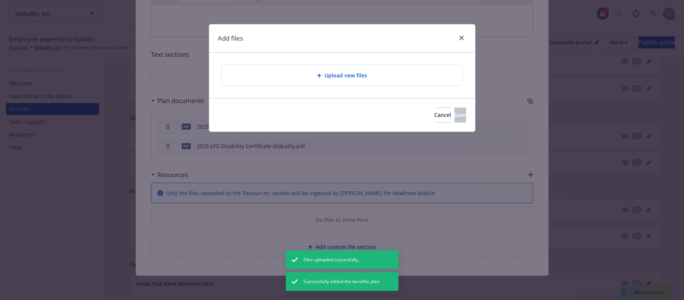
click at [402, 79] on div "Upload new files" at bounding box center [342, 75] width 229 height 9
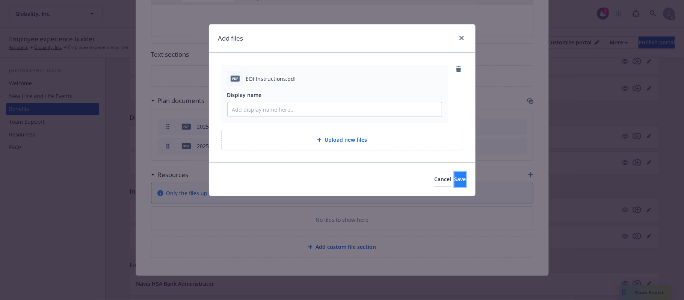
click at [455, 182] on button "Save" at bounding box center [461, 179] width 12 height 15
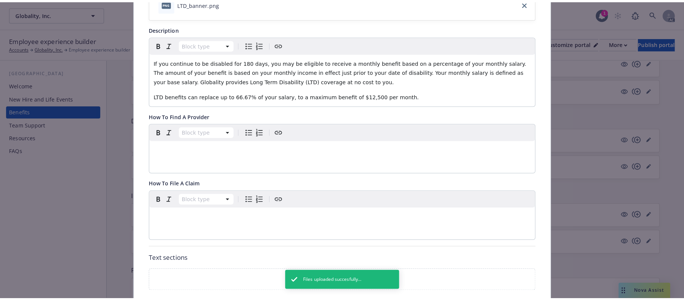
scroll to position [0, 0]
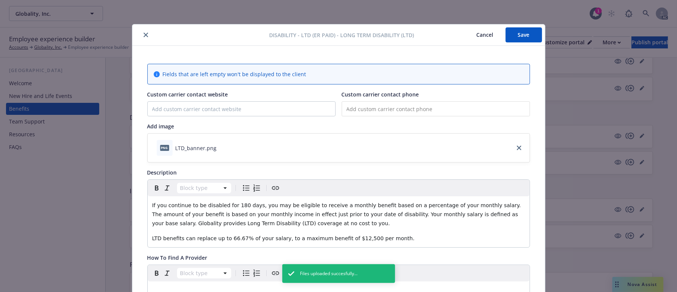
click at [518, 38] on button "Save" at bounding box center [523, 34] width 36 height 15
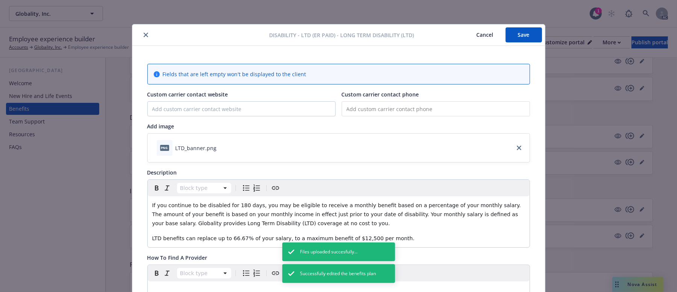
click at [478, 35] on button "Cancel" at bounding box center [484, 34] width 41 height 15
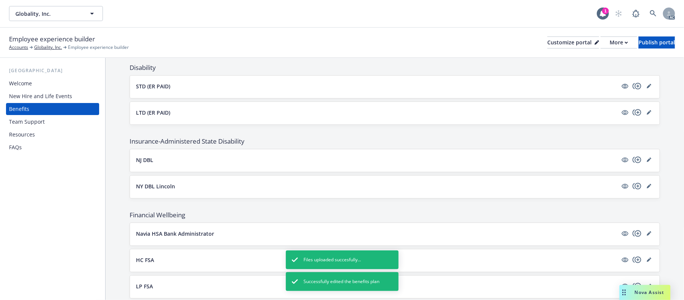
scroll to position [451, 0]
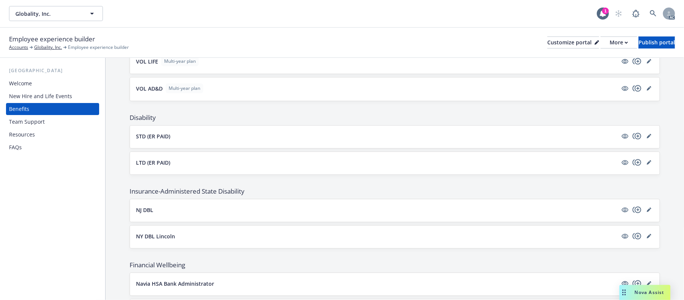
click at [316, 139] on button "STD (ER PAID)" at bounding box center [377, 136] width 482 height 8
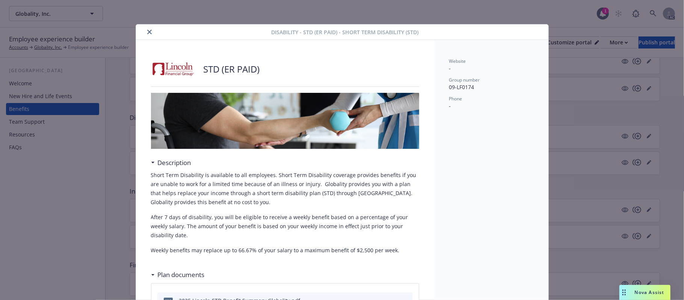
click at [148, 32] on icon "close" at bounding box center [149, 32] width 5 height 5
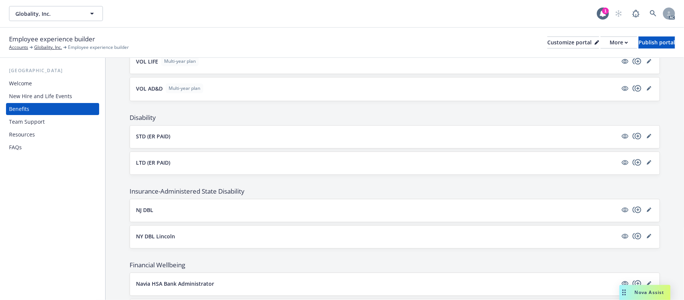
click at [328, 210] on button "NJ DBL" at bounding box center [377, 210] width 482 height 8
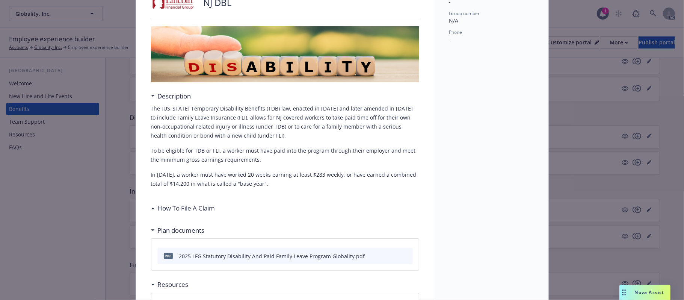
scroll to position [134, 0]
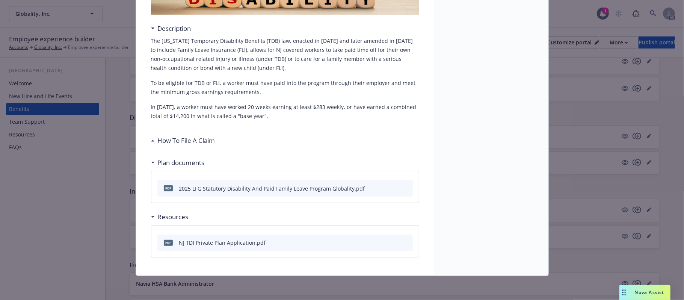
click at [194, 141] on h3 "How To File A Claim" at bounding box center [186, 141] width 57 height 10
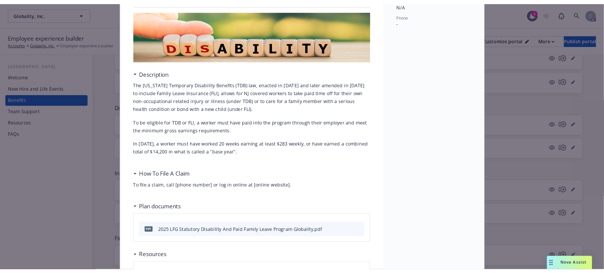
scroll to position [0, 0]
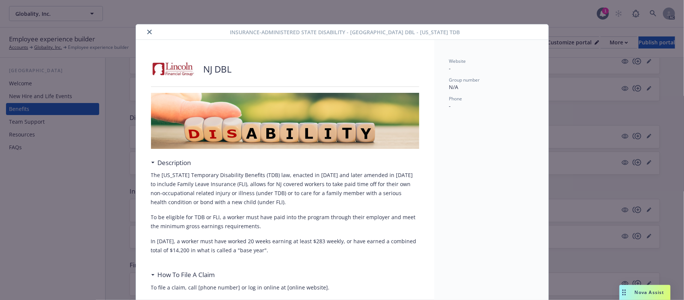
click at [147, 32] on icon "close" at bounding box center [149, 32] width 5 height 5
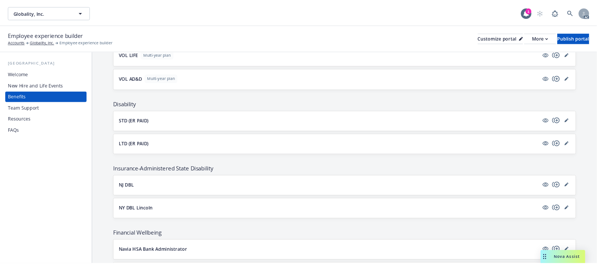
scroll to position [459, 0]
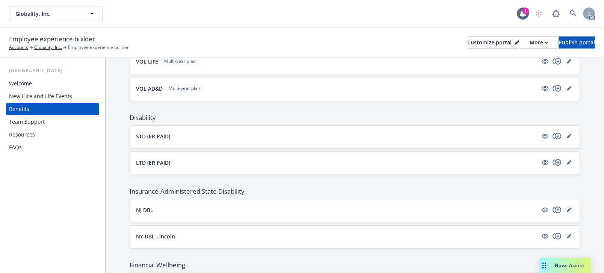
click at [567, 212] on icon "editPencil" at bounding box center [569, 210] width 4 height 4
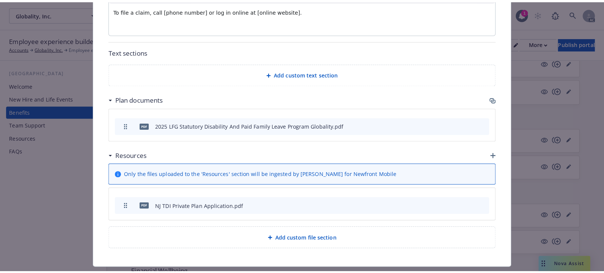
scroll to position [384, 0]
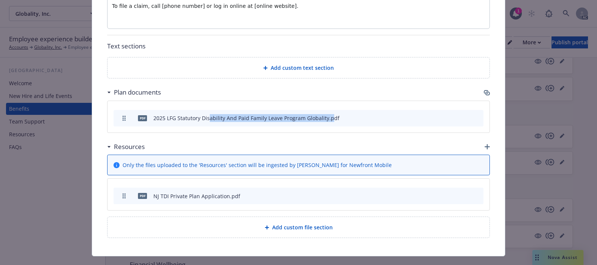
drag, startPoint x: 246, startPoint y: 101, endPoint x: 328, endPoint y: 108, distance: 82.2
click at [328, 110] on div "pdf 2025 LFG Statutory Disability And Paid Family Leave Program Globality.pdf" at bounding box center [227, 118] width 223 height 16
click at [483, 90] on icon "button" at bounding box center [486, 93] width 6 height 6
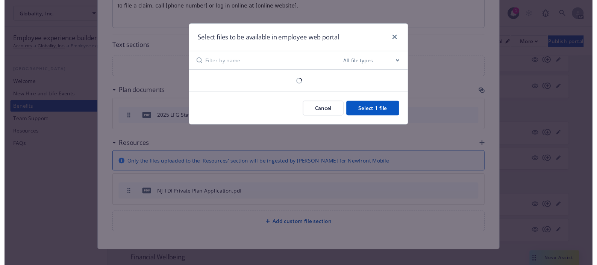
scroll to position [376, 0]
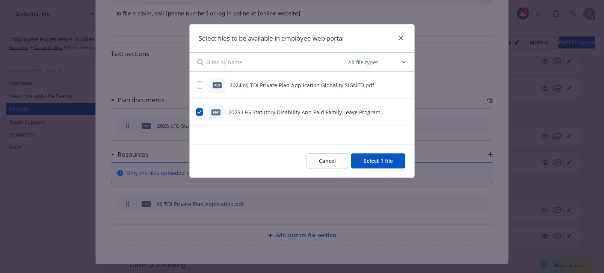
drag, startPoint x: 320, startPoint y: 164, endPoint x: 314, endPoint y: 161, distance: 6.4
click at [320, 164] on button "Cancel" at bounding box center [328, 160] width 42 height 15
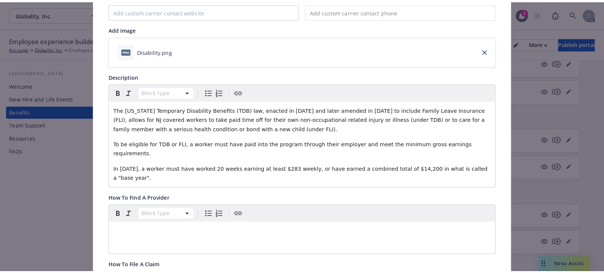
scroll to position [0, 0]
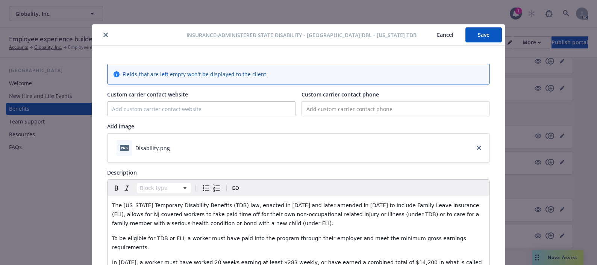
click at [439, 38] on button "Cancel" at bounding box center [444, 34] width 41 height 15
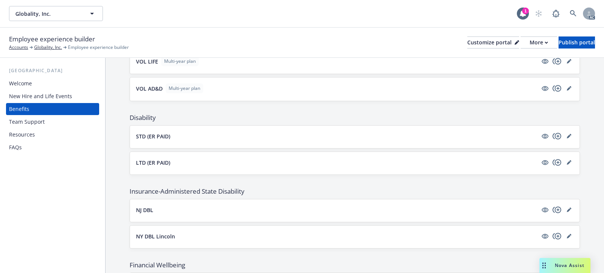
scroll to position [559, 0]
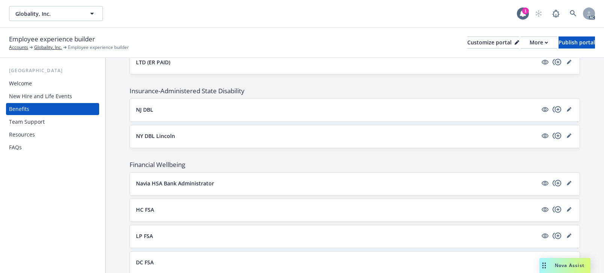
click at [257, 140] on button "NY DBL Lincoln" at bounding box center [337, 136] width 402 height 8
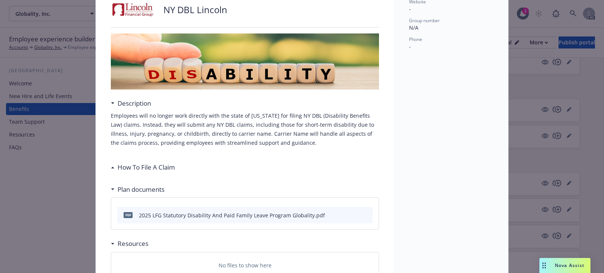
scroll to position [105, 0]
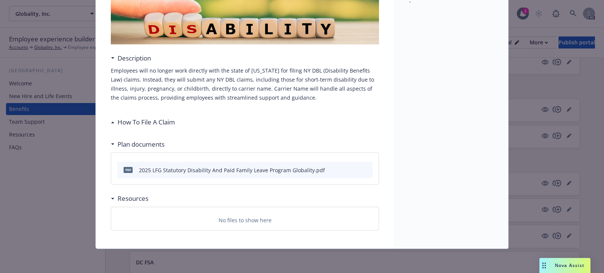
click at [125, 120] on h3 "How To File A Claim" at bounding box center [146, 122] width 57 height 10
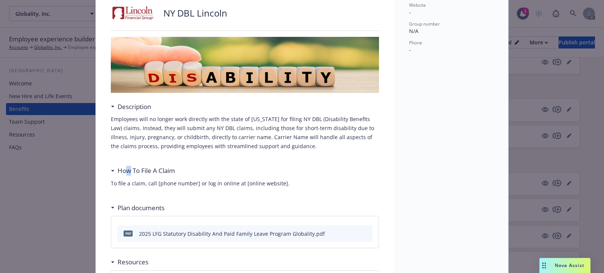
scroll to position [0, 0]
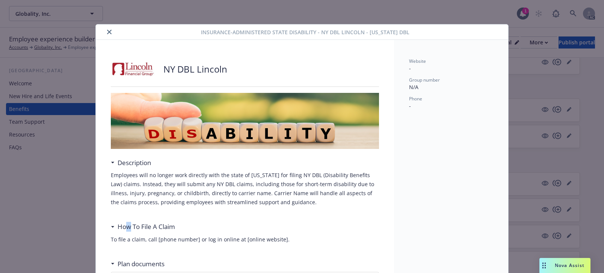
drag, startPoint x: 106, startPoint y: 32, endPoint x: 202, endPoint y: 95, distance: 114.3
click at [107, 32] on icon "close" at bounding box center [109, 32] width 5 height 5
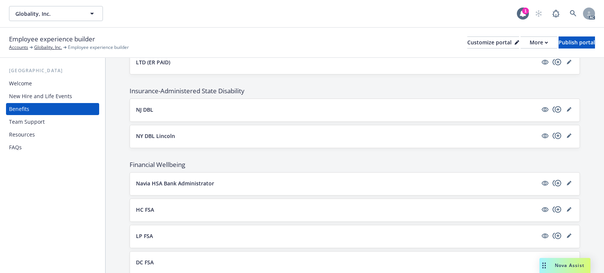
drag, startPoint x: 182, startPoint y: 136, endPoint x: 128, endPoint y: 135, distance: 54.5
drag, startPoint x: 183, startPoint y: 141, endPoint x: 130, endPoint y: 137, distance: 53.1
click at [130, 137] on div "NY DBL Lincoln" at bounding box center [355, 136] width 450 height 23
click at [228, 146] on div "NY DBL Lincoln" at bounding box center [355, 136] width 450 height 23
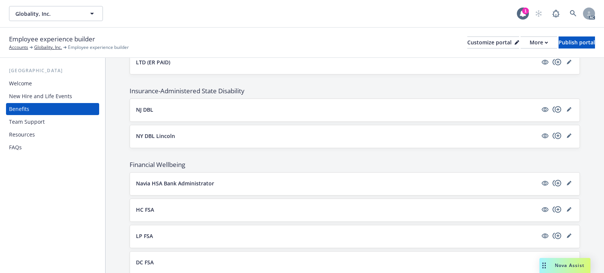
click at [204, 140] on button "NY DBL Lincoln" at bounding box center [337, 136] width 402 height 8
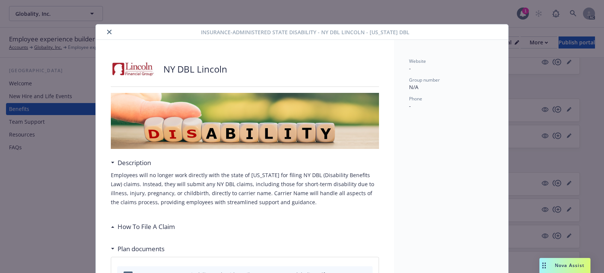
scroll to position [23, 0]
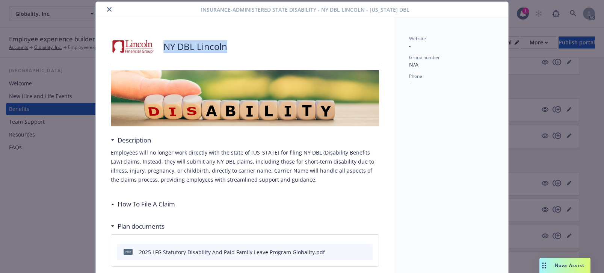
drag, startPoint x: 230, startPoint y: 45, endPoint x: 163, endPoint y: 45, distance: 67.2
click at [163, 45] on div "NY DBL Lincoln" at bounding box center [245, 46] width 268 height 23
copy p "NY DBL Lincoln"
click at [280, 8] on span "Insurance-Administered State Disability - NY DBL Lincoln - New York DBL" at bounding box center [305, 10] width 208 height 8
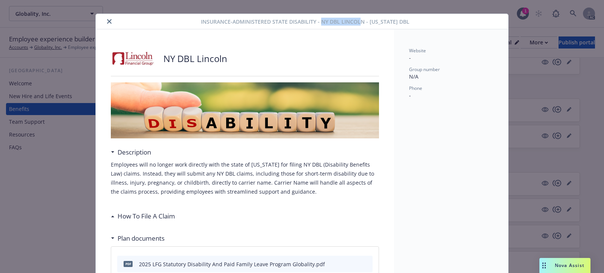
scroll to position [0, 0]
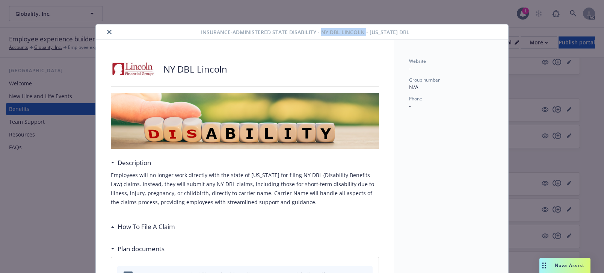
drag, startPoint x: 319, startPoint y: 9, endPoint x: 362, endPoint y: 29, distance: 47.9
click at [362, 29] on span "Insurance-Administered State Disability - NY DBL Lincoln - New York DBL" at bounding box center [305, 32] width 208 height 8
copy span "NY DBL Lincoln"
click at [107, 30] on icon "close" at bounding box center [109, 32] width 5 height 5
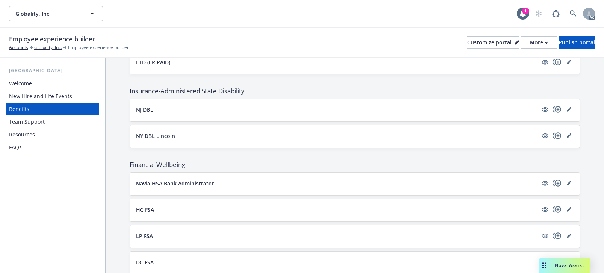
drag, startPoint x: 164, startPoint y: 112, endPoint x: 119, endPoint y: 113, distance: 44.7
click at [484, 113] on button "NJ DBL" at bounding box center [337, 110] width 402 height 8
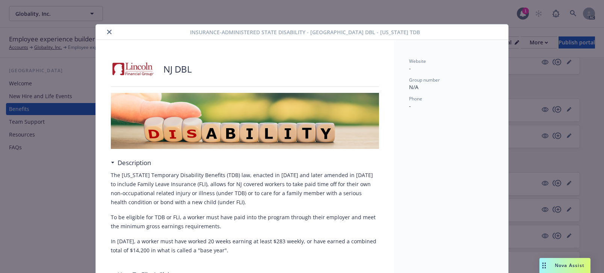
scroll to position [23, 0]
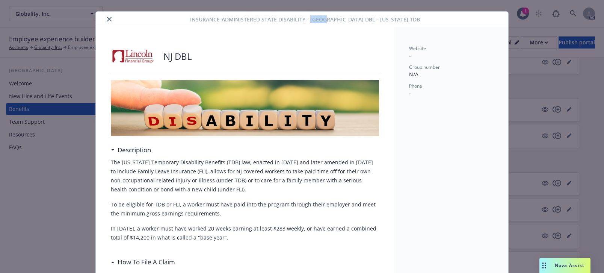
drag, startPoint x: 329, startPoint y: 9, endPoint x: 345, endPoint y: 9, distance: 15.8
click at [345, 9] on div "Insurance-Administered State Disability - NJ DBL - New Jersey TDB NJ DBL Descri…" at bounding box center [302, 136] width 604 height 273
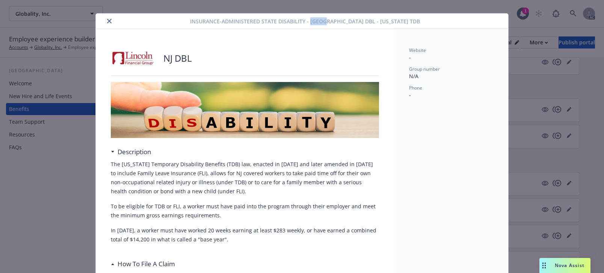
click at [107, 21] on icon "close" at bounding box center [109, 21] width 5 height 5
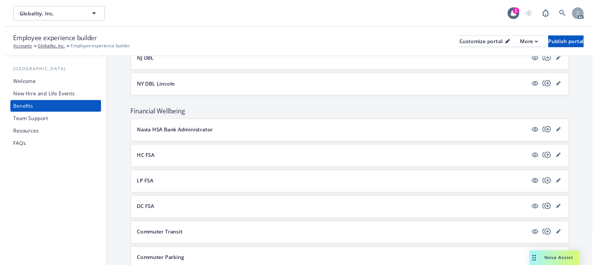
scroll to position [659, 0]
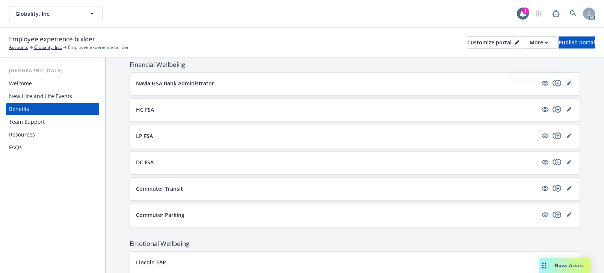
click at [567, 85] on icon "editPencil" at bounding box center [569, 84] width 4 height 4
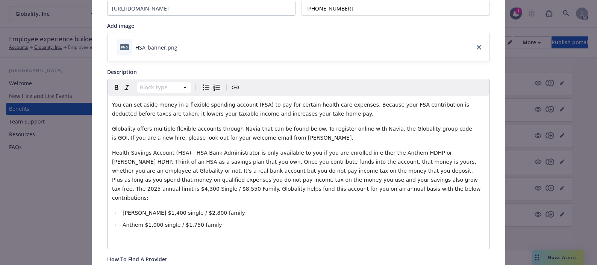
scroll to position [122, 0]
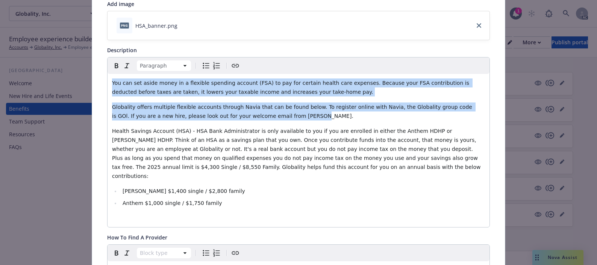
drag, startPoint x: 108, startPoint y: 84, endPoint x: 271, endPoint y: 116, distance: 165.7
click at [271, 116] on div "You can set aside money in a flexible spending account (FSA) to pay for certain…" at bounding box center [298, 150] width 382 height 153
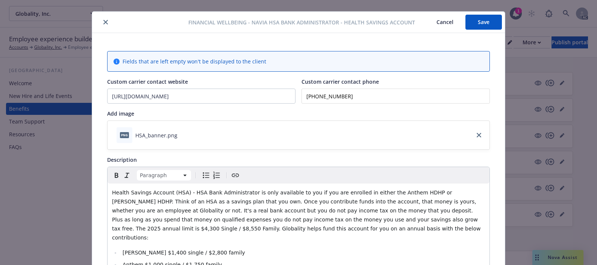
scroll to position [0, 0]
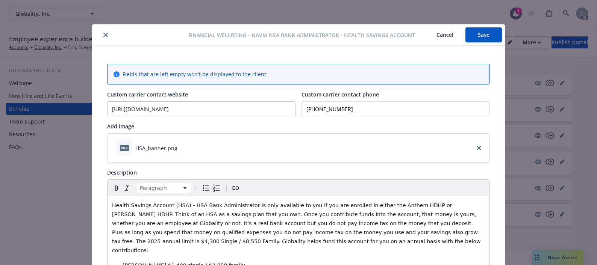
click at [473, 35] on button "Save" at bounding box center [483, 34] width 36 height 15
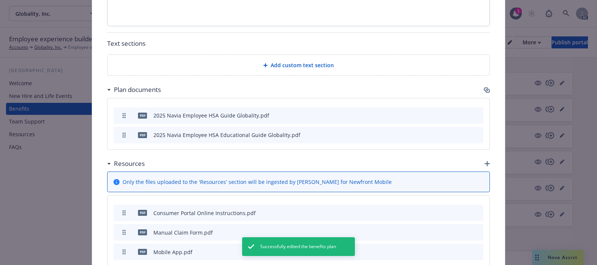
scroll to position [351, 0]
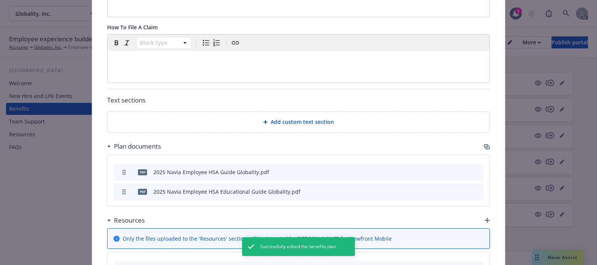
click at [484, 144] on icon "button" at bounding box center [485, 146] width 5 height 4
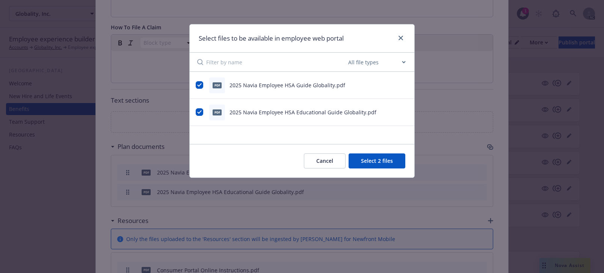
click at [328, 163] on button "Cancel" at bounding box center [325, 160] width 42 height 15
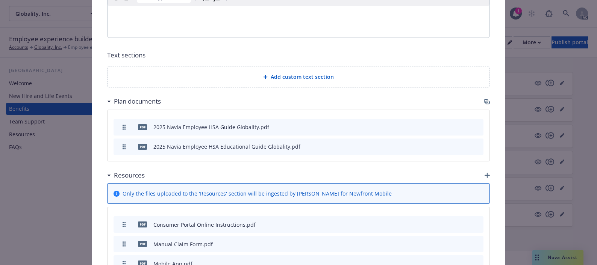
scroll to position [472, 0]
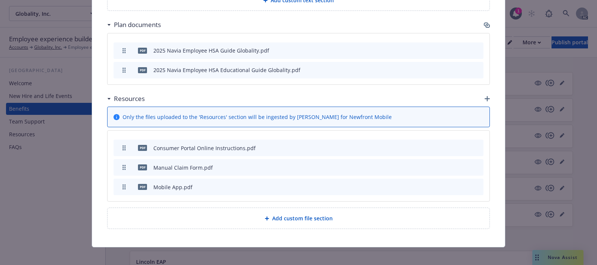
click at [474, 184] on icon "archive file" at bounding box center [476, 187] width 5 height 6
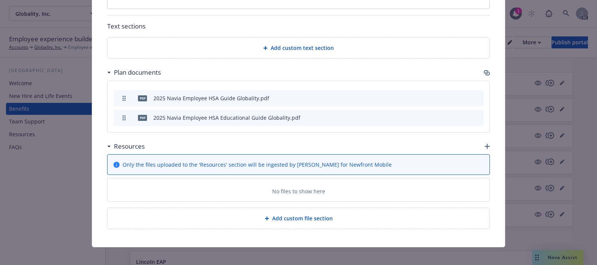
scroll to position [453, 0]
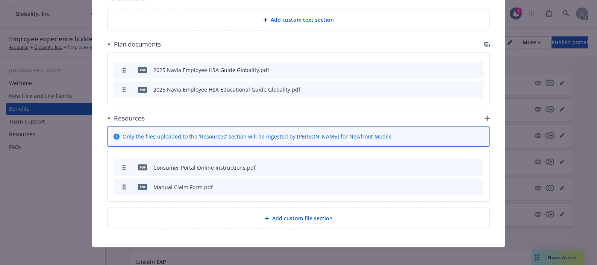
click at [474, 184] on icon "archive file" at bounding box center [476, 187] width 5 height 6
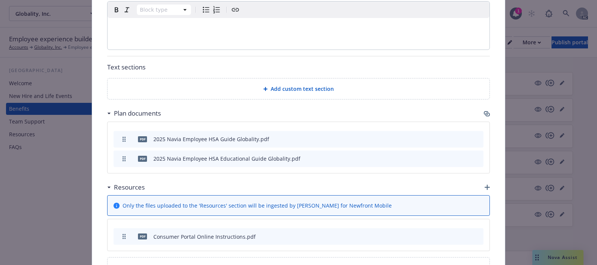
scroll to position [433, 0]
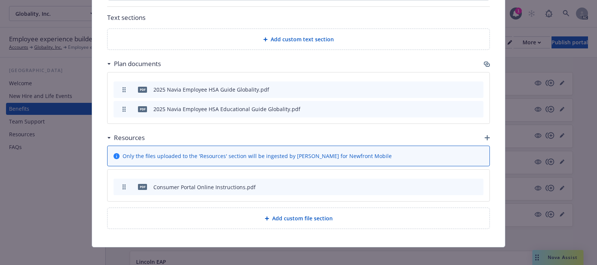
click at [474, 184] on icon "archive file" at bounding box center [476, 187] width 5 height 6
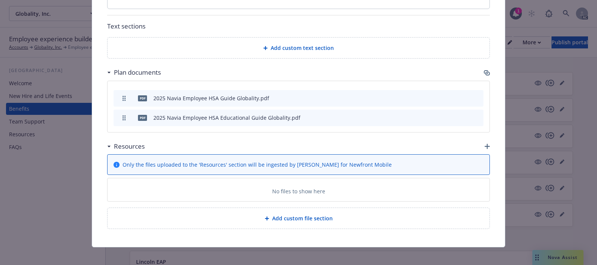
click at [484, 144] on icon "button" at bounding box center [486, 146] width 5 height 5
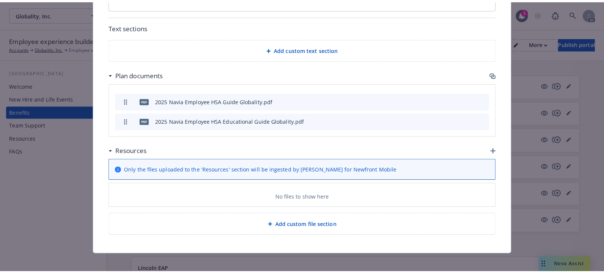
scroll to position [417, 0]
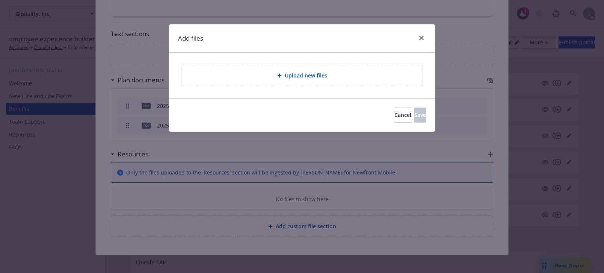
click at [351, 71] on div "Upload new files" at bounding box center [301, 75] width 241 height 21
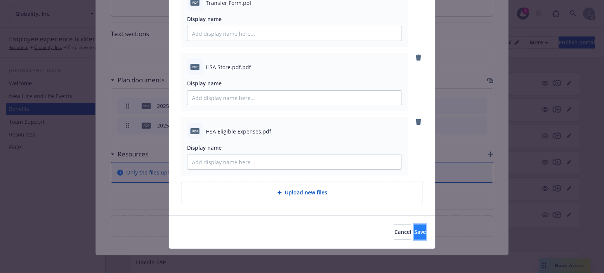
click at [414, 229] on span "Save" at bounding box center [420, 231] width 12 height 7
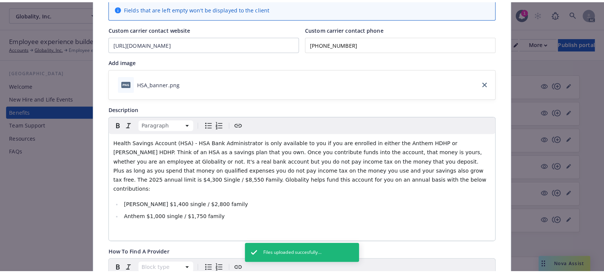
scroll to position [0, 0]
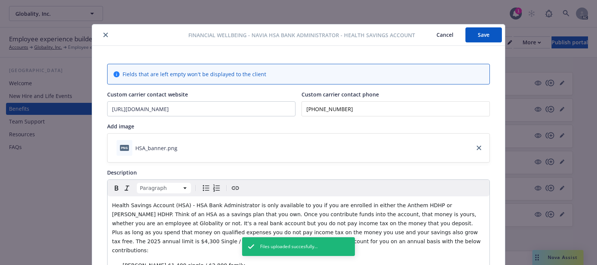
click at [476, 36] on button "Save" at bounding box center [483, 34] width 36 height 15
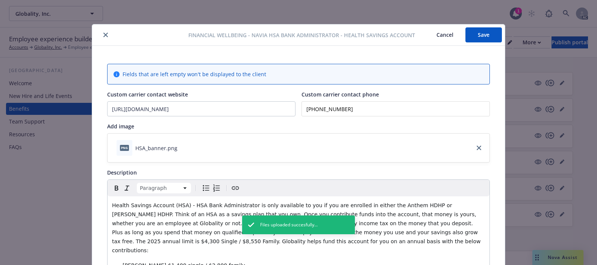
click at [437, 33] on button "Cancel" at bounding box center [444, 34] width 41 height 15
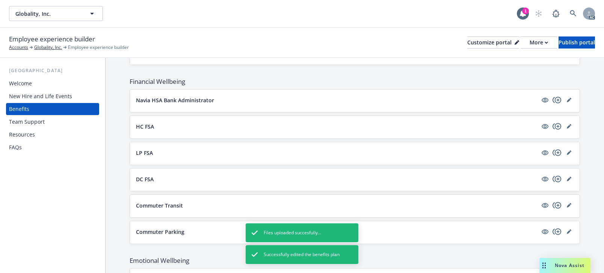
scroll to position [638, 0]
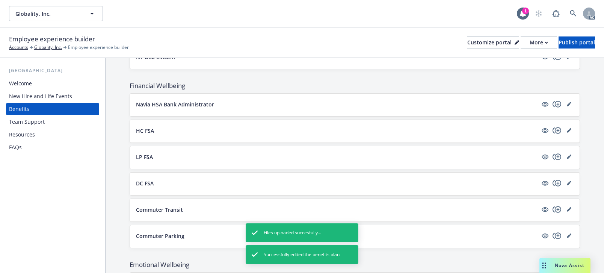
click at [281, 115] on div "Navia HSA Bank Administrator" at bounding box center [355, 105] width 450 height 23
click at [293, 108] on button "Navia HSA Bank Administrator" at bounding box center [337, 104] width 402 height 8
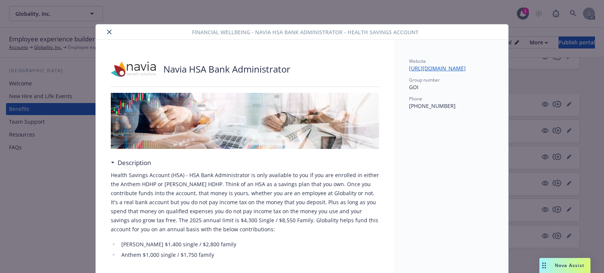
click at [105, 29] on button "close" at bounding box center [109, 31] width 9 height 9
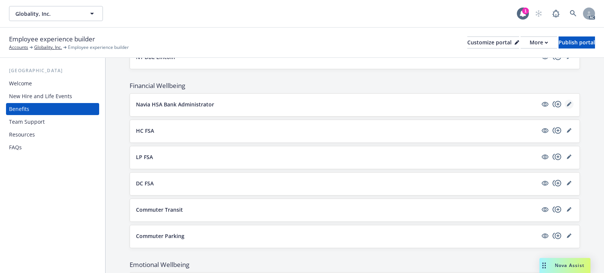
click at [565, 109] on link "editPencil" at bounding box center [569, 104] width 9 height 9
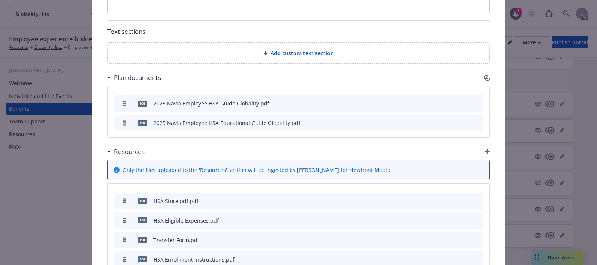
scroll to position [492, 0]
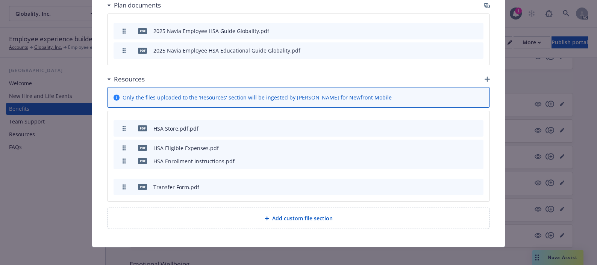
drag, startPoint x: 120, startPoint y: 180, endPoint x: 123, endPoint y: 154, distance: 26.5
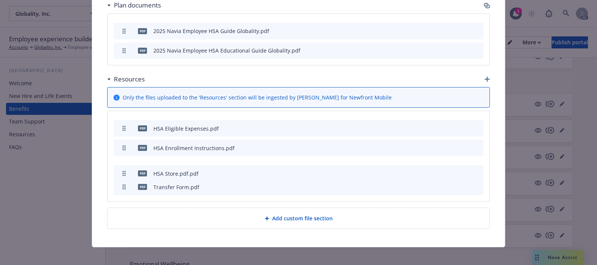
drag, startPoint x: 119, startPoint y: 122, endPoint x: 125, endPoint y: 167, distance: 45.6
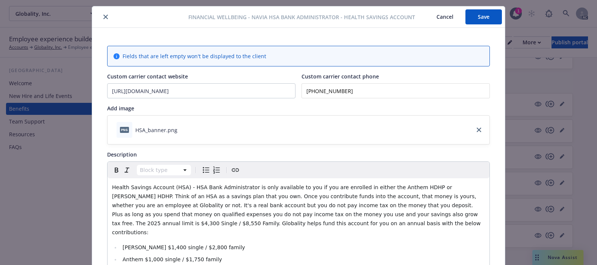
scroll to position [0, 0]
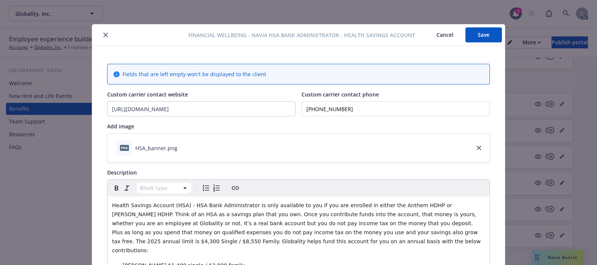
click at [485, 33] on button "Save" at bounding box center [483, 34] width 36 height 15
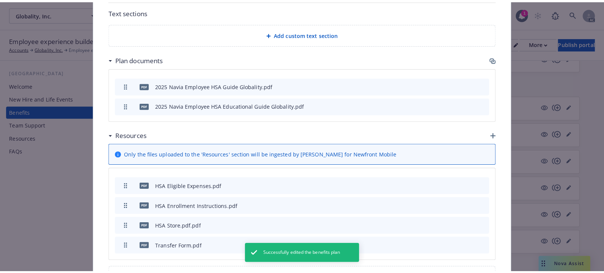
scroll to position [492, 0]
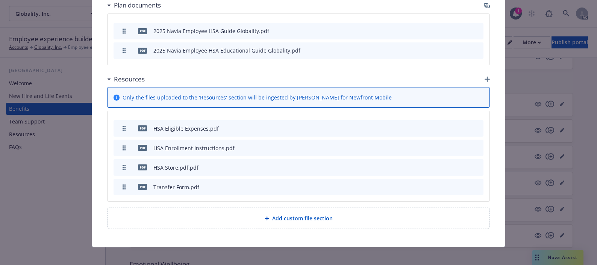
click at [484, 77] on icon "button" at bounding box center [486, 79] width 5 height 5
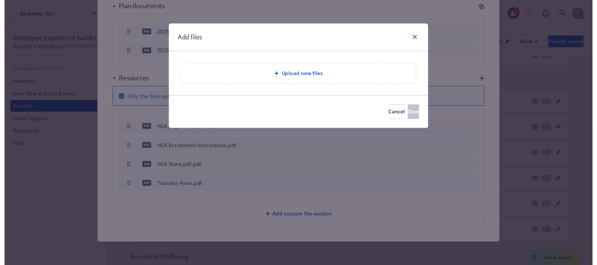
scroll to position [484, 0]
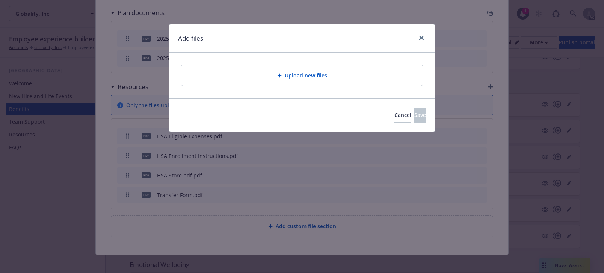
click at [349, 75] on div "Upload new files" at bounding box center [301, 75] width 229 height 9
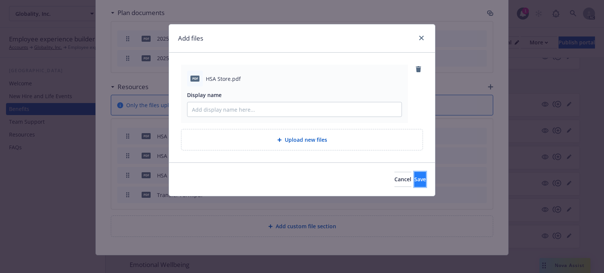
click at [414, 177] on span "Save" at bounding box center [420, 178] width 12 height 7
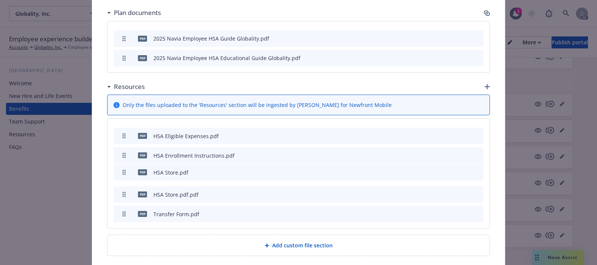
drag, startPoint x: 120, startPoint y: 206, endPoint x: 124, endPoint y: 165, distance: 41.8
click at [473, 191] on icon "archive file" at bounding box center [476, 194] width 6 height 6
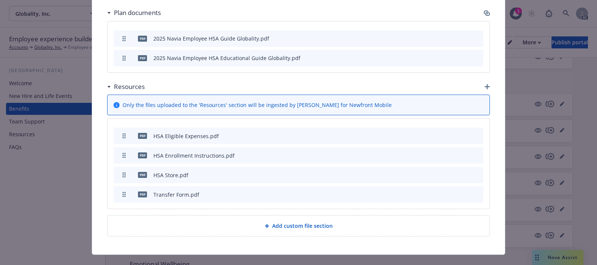
click at [484, 84] on icon "button" at bounding box center [486, 86] width 5 height 5
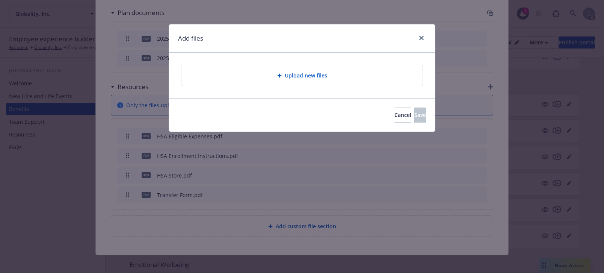
click at [363, 82] on div "Upload new files" at bounding box center [301, 75] width 241 height 21
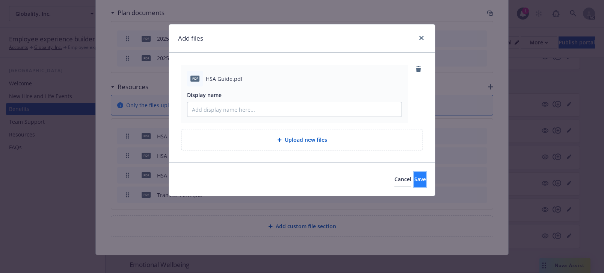
click at [414, 178] on span "Save" at bounding box center [420, 178] width 12 height 7
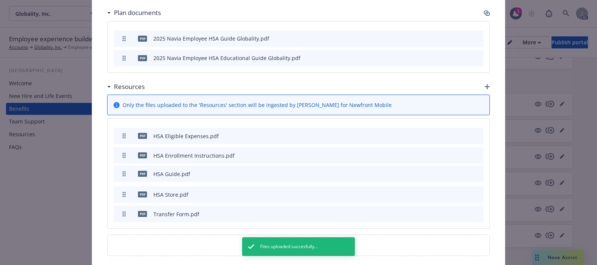
drag, startPoint x: 121, startPoint y: 206, endPoint x: 122, endPoint y: 166, distance: 40.2
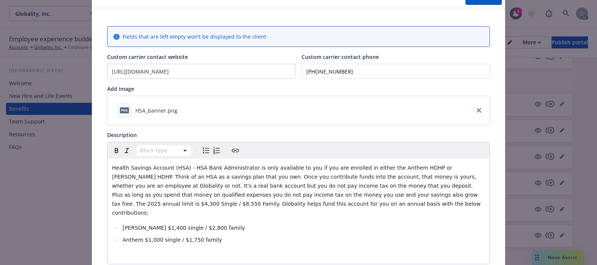
scroll to position [0, 0]
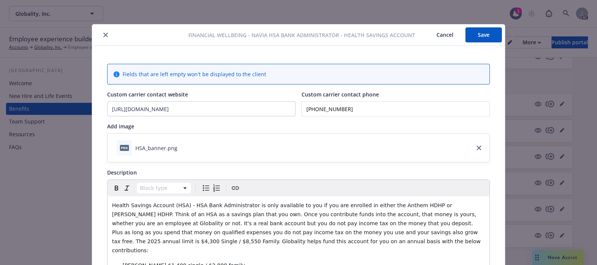
click at [470, 35] on button "Save" at bounding box center [483, 34] width 36 height 15
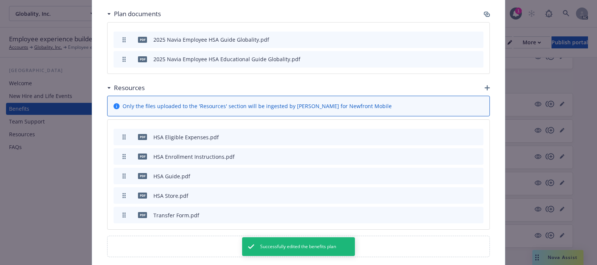
scroll to position [501, 0]
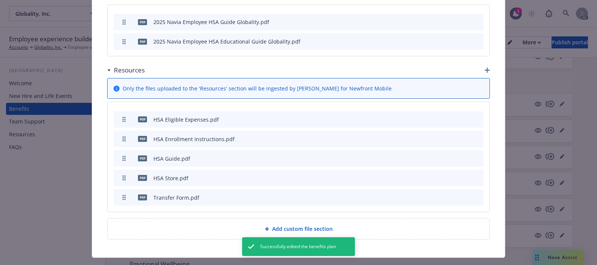
click at [462, 116] on icon "preview file" at bounding box center [464, 118] width 7 height 5
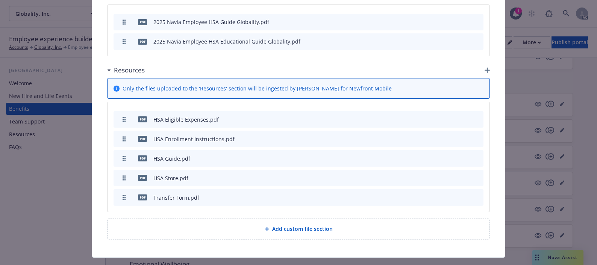
click at [461, 156] on icon "preview file" at bounding box center [464, 158] width 7 height 5
click at [461, 175] on icon "preview file" at bounding box center [464, 177] width 7 height 5
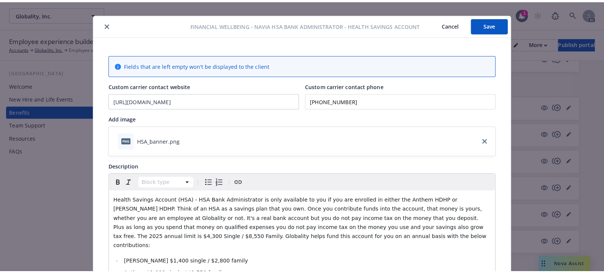
scroll to position [0, 0]
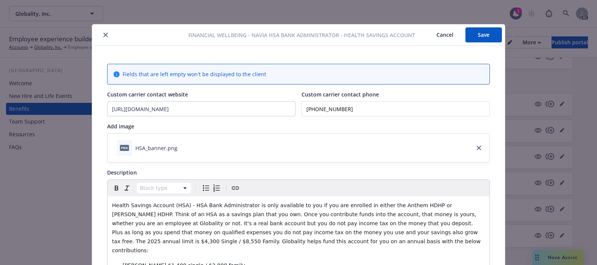
drag, startPoint x: 473, startPoint y: 34, endPoint x: 460, endPoint y: 35, distance: 13.6
click at [474, 35] on button "Save" at bounding box center [483, 34] width 36 height 15
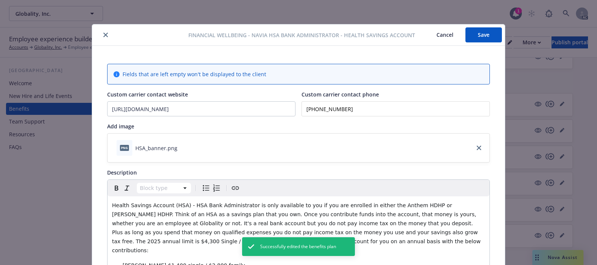
click at [432, 32] on button "Cancel" at bounding box center [444, 34] width 41 height 15
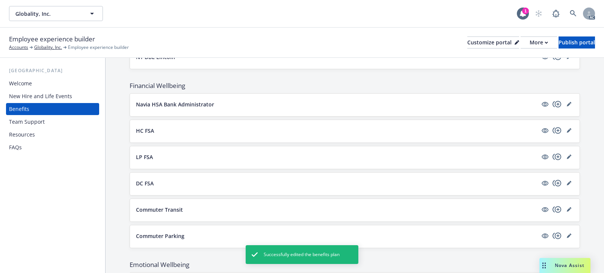
click at [468, 134] on button "HC FSA" at bounding box center [337, 131] width 402 height 8
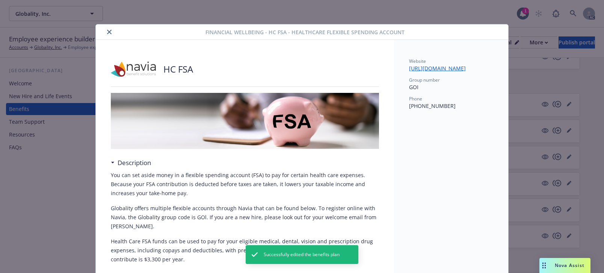
click at [107, 32] on icon "close" at bounding box center [109, 32] width 5 height 5
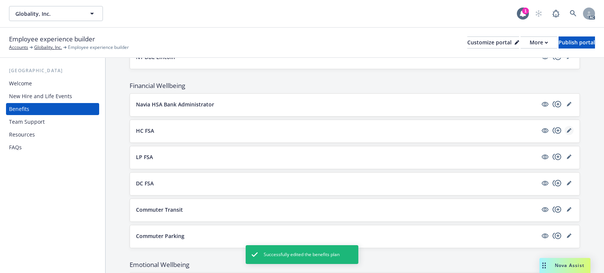
click at [567, 133] on icon "editPencil" at bounding box center [569, 130] width 5 height 5
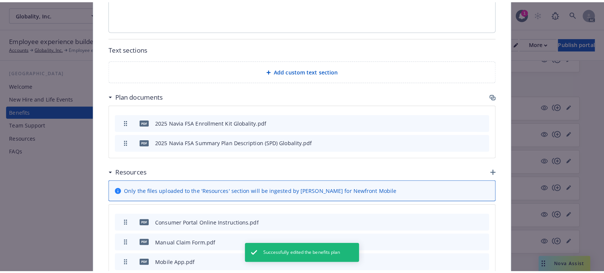
scroll to position [451, 0]
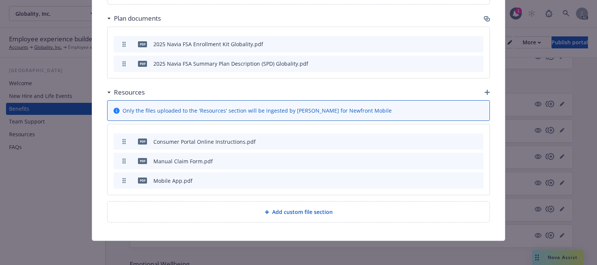
click at [485, 18] on icon "button" at bounding box center [487, 20] width 5 height 4
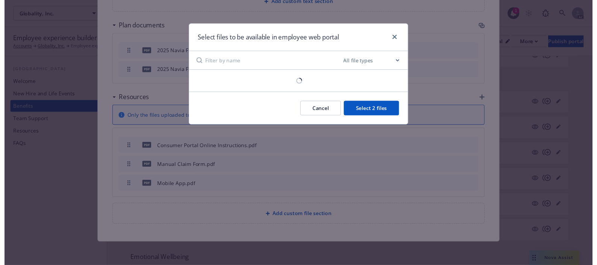
scroll to position [444, 0]
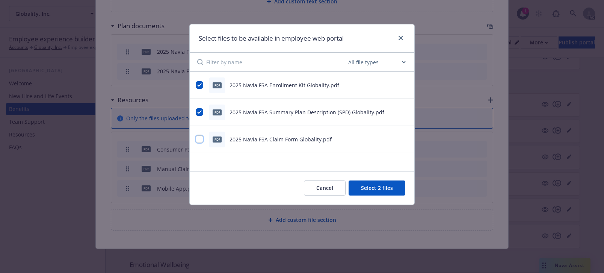
click at [199, 139] on input "checkbox" at bounding box center [200, 139] width 8 height 8
checkbox input "true"
click at [381, 188] on button "Select 3 files" at bounding box center [377, 187] width 57 height 15
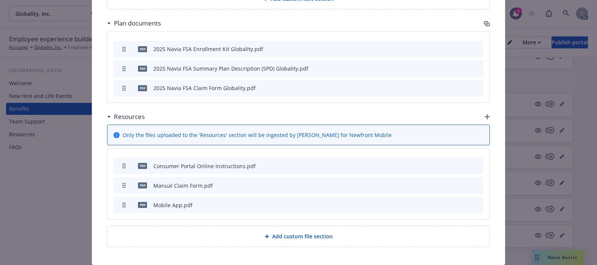
click at [474, 188] on icon "archive file" at bounding box center [476, 185] width 5 height 6
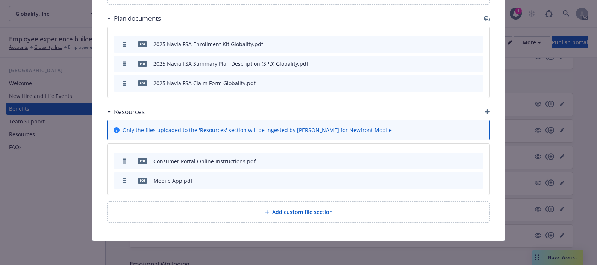
click at [484, 110] on icon "button" at bounding box center [486, 111] width 5 height 5
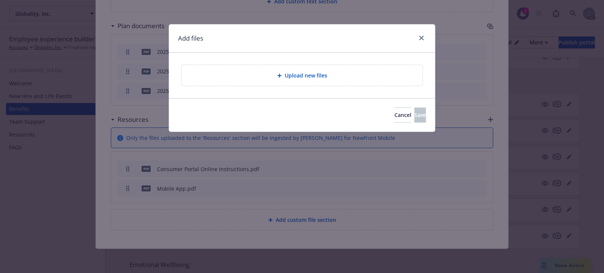
click at [298, 77] on span "Upload new files" at bounding box center [306, 75] width 42 height 8
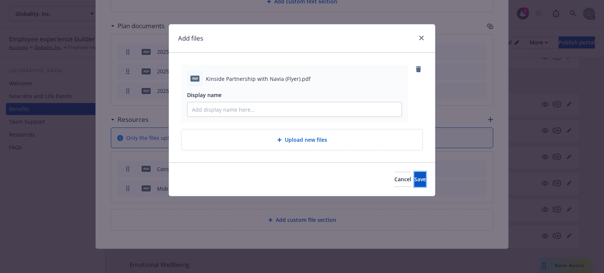
drag, startPoint x: 403, startPoint y: 180, endPoint x: 402, endPoint y: 161, distance: 19.2
click at [414, 181] on span "Save" at bounding box center [420, 178] width 12 height 7
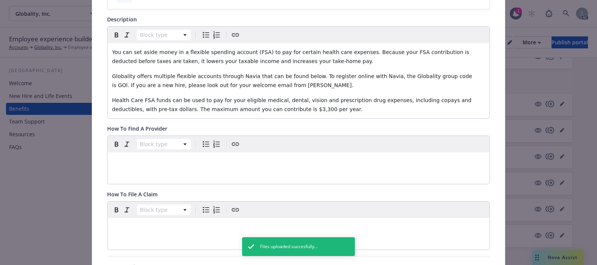
scroll to position [0, 0]
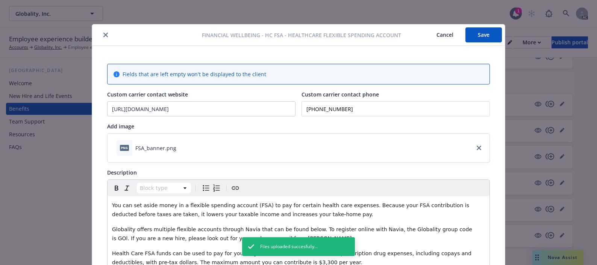
click at [484, 35] on button "Save" at bounding box center [483, 34] width 36 height 15
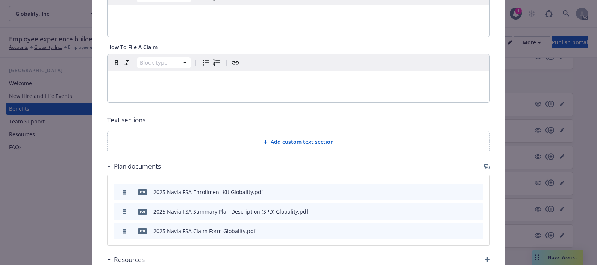
scroll to position [351, 0]
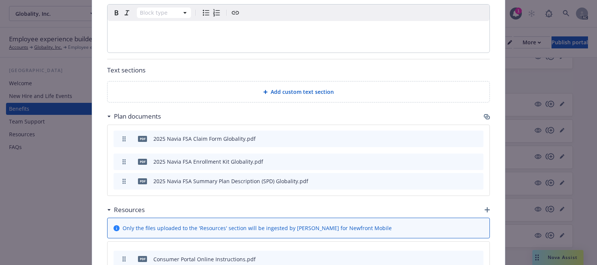
drag, startPoint x: 119, startPoint y: 182, endPoint x: 128, endPoint y: 139, distance: 43.7
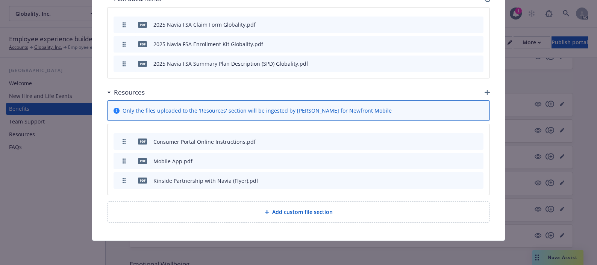
scroll to position [471, 0]
drag, startPoint x: 119, startPoint y: 180, endPoint x: 118, endPoint y: 164, distance: 15.8
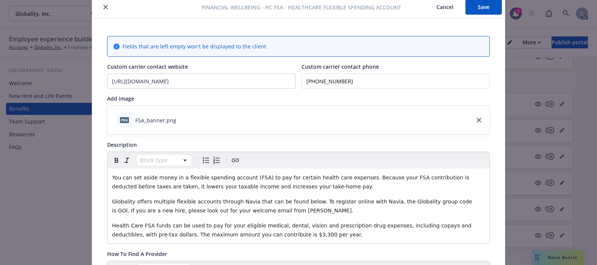
scroll to position [0, 0]
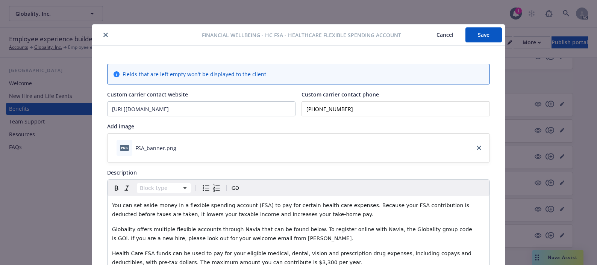
drag, startPoint x: 463, startPoint y: 16, endPoint x: 469, endPoint y: 25, distance: 10.8
click at [462, 17] on div "Financial Wellbeing - HC FSA - Healthcare Flexible Spending Account Cancel Save…" at bounding box center [298, 132] width 597 height 265
click at [471, 36] on button "Save" at bounding box center [483, 34] width 36 height 15
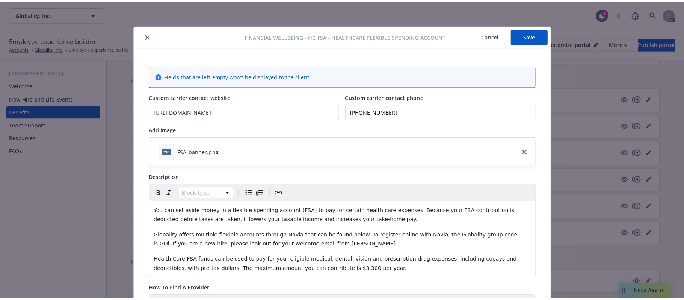
scroll to position [630, 0]
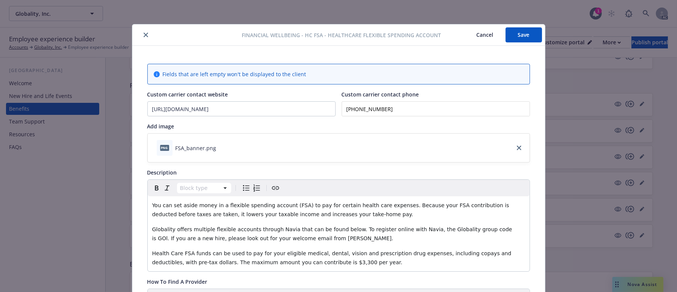
click at [144, 35] on button "close" at bounding box center [145, 34] width 9 height 9
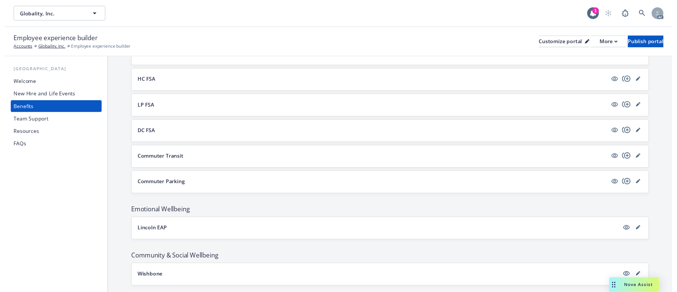
scroll to position [680, 0]
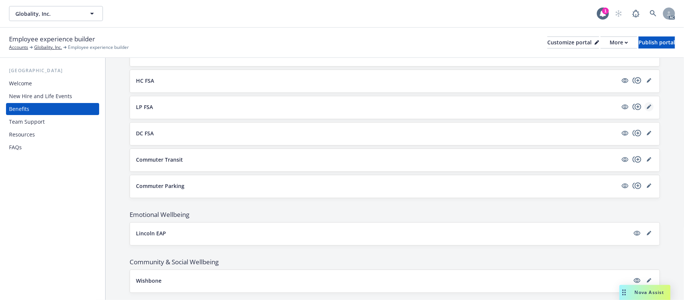
click at [647, 109] on icon "editPencil" at bounding box center [649, 106] width 5 height 5
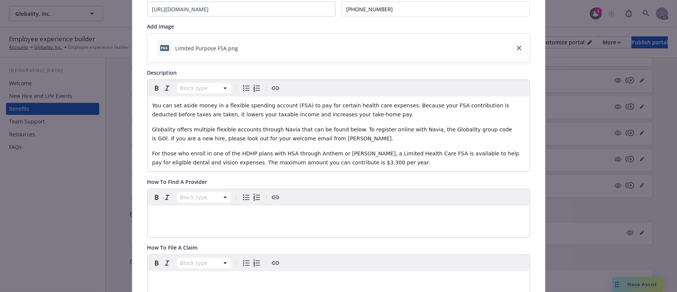
scroll to position [50, 0]
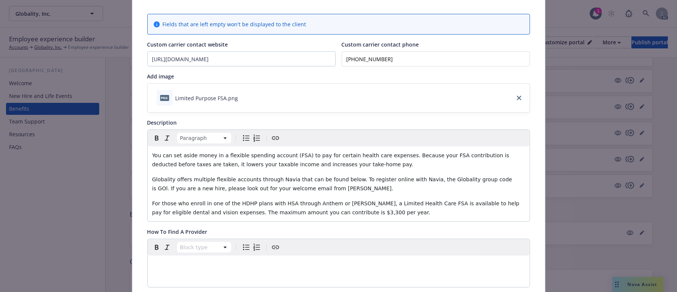
click at [366, 189] on p "Globality offers multiple flexible accounts through Navia that can be found bel…" at bounding box center [338, 184] width 373 height 18
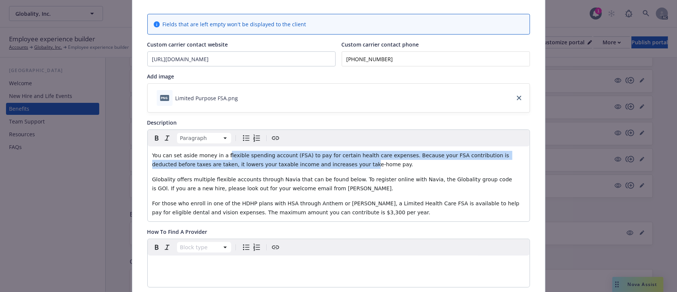
drag, startPoint x: 224, startPoint y: 154, endPoint x: 352, endPoint y: 182, distance: 131.2
click at [341, 178] on div "You can set aside money in a flexible spending account (FSA) to pay for certain…" at bounding box center [339, 184] width 382 height 75
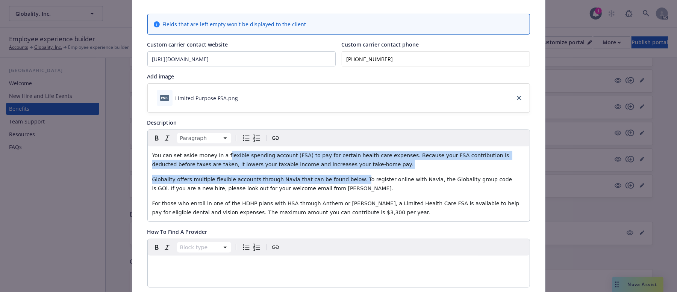
click at [283, 162] on span "You can set aside money in a flexible spending account (FSA) to pay for certain…" at bounding box center [331, 160] width 358 height 15
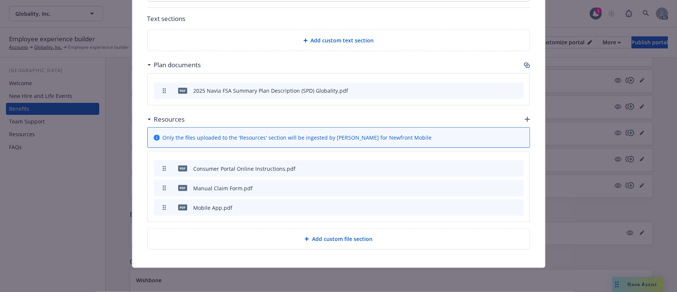
scroll to position [355, 0]
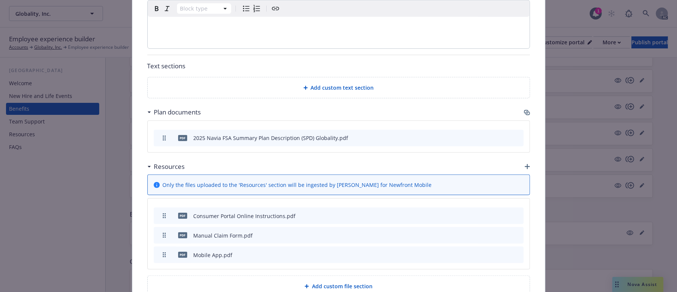
click at [524, 113] on icon "button" at bounding box center [527, 113] width 6 height 6
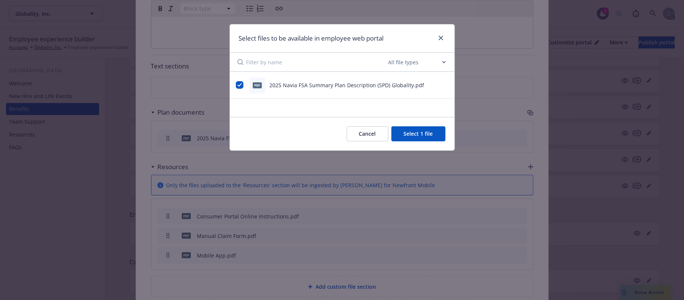
click at [368, 134] on button "Cancel" at bounding box center [368, 133] width 42 height 15
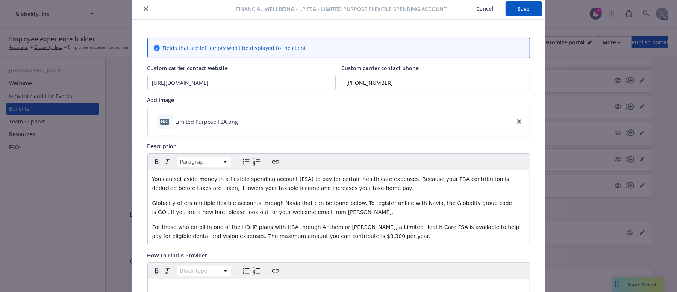
scroll to position [0, 0]
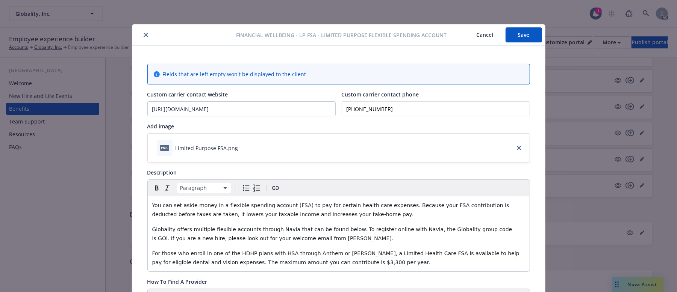
click at [480, 35] on button "Cancel" at bounding box center [484, 34] width 41 height 15
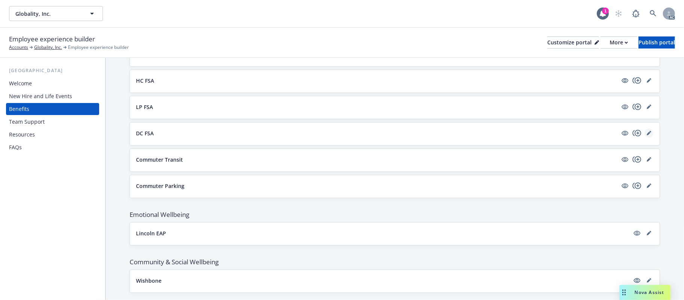
click at [647, 135] on icon "editPencil" at bounding box center [649, 133] width 5 height 5
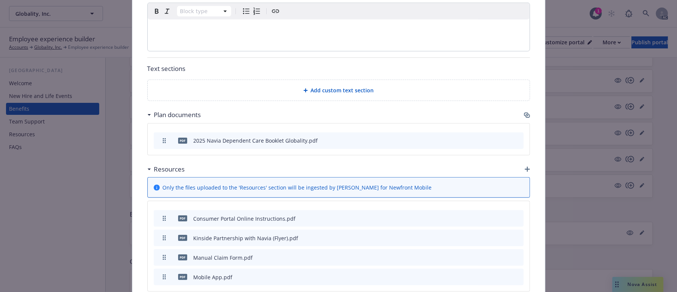
scroll to position [373, 0]
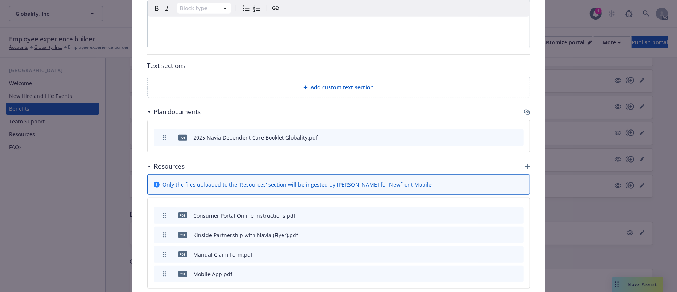
click at [524, 110] on icon "button" at bounding box center [526, 112] width 5 height 4
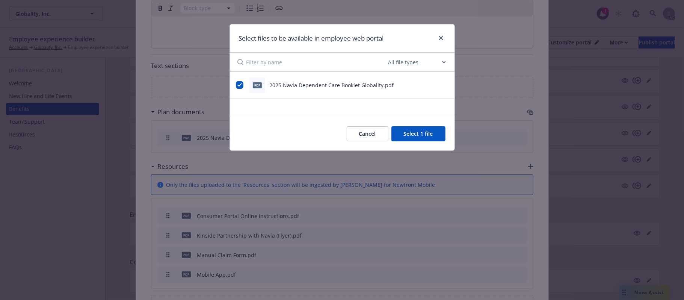
click at [355, 137] on button "Cancel" at bounding box center [368, 133] width 42 height 15
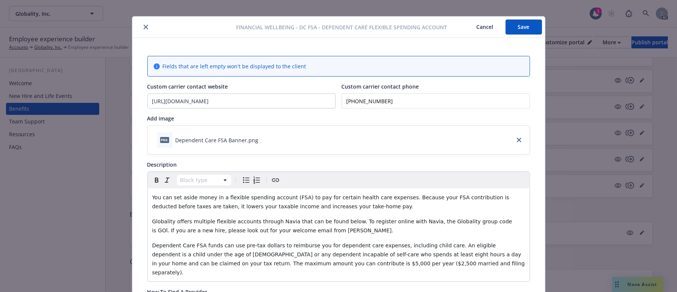
scroll to position [0, 0]
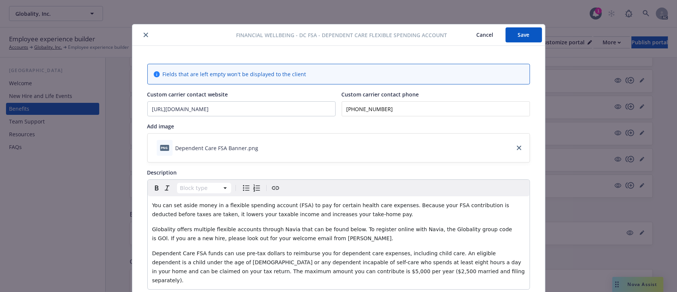
click at [144, 36] on icon "close" at bounding box center [146, 35] width 5 height 5
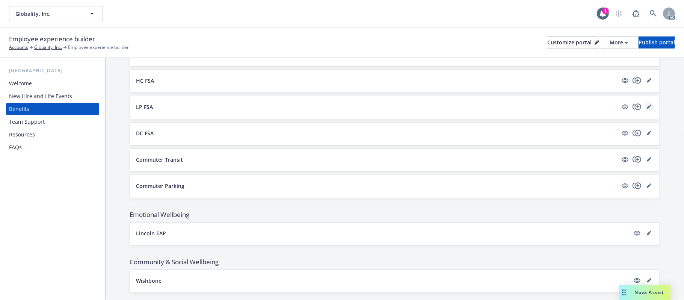
click at [647, 109] on icon "editPencil" at bounding box center [649, 106] width 5 height 5
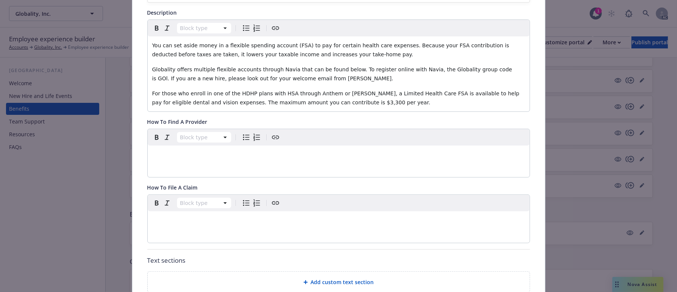
scroll to position [73, 0]
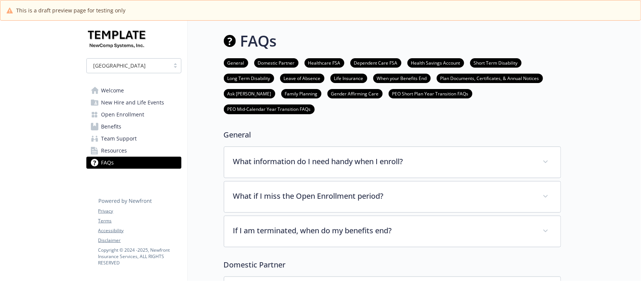
scroll to position [47, 0]
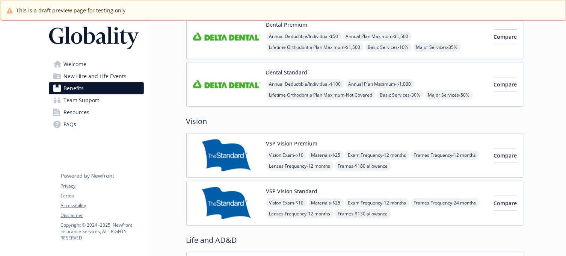
scroll to position [350, 0]
